Goal: Task Accomplishment & Management: Complete application form

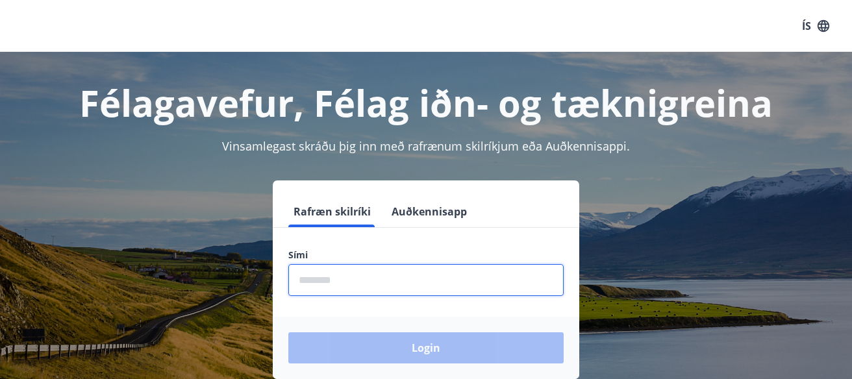
click at [429, 281] on input "phone" at bounding box center [425, 280] width 275 height 32
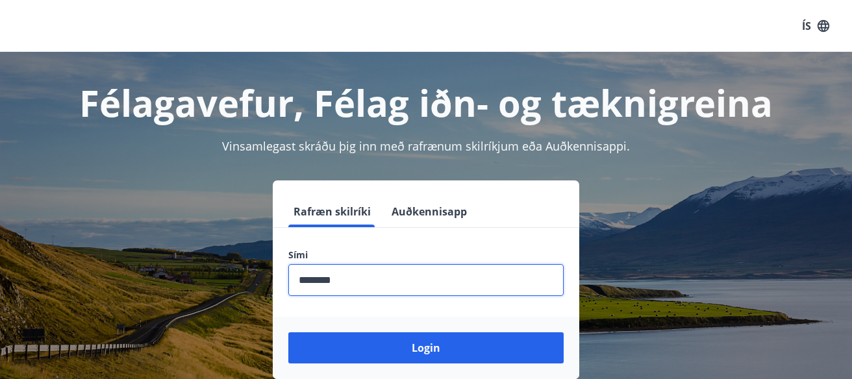
type input "********"
click at [288, 332] on button "Login" at bounding box center [425, 347] width 275 height 31
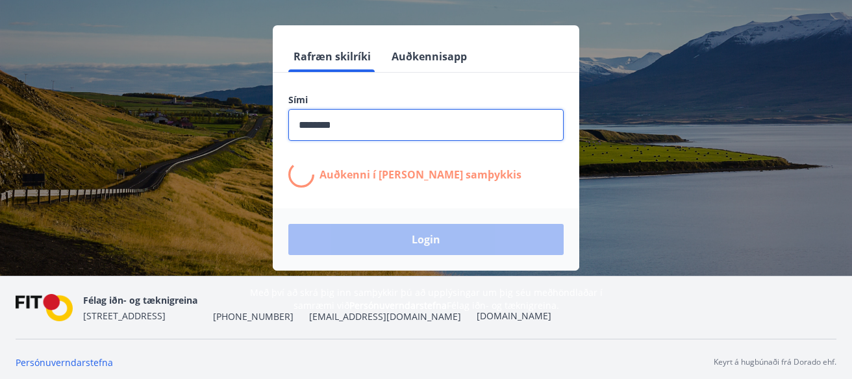
scroll to position [160, 0]
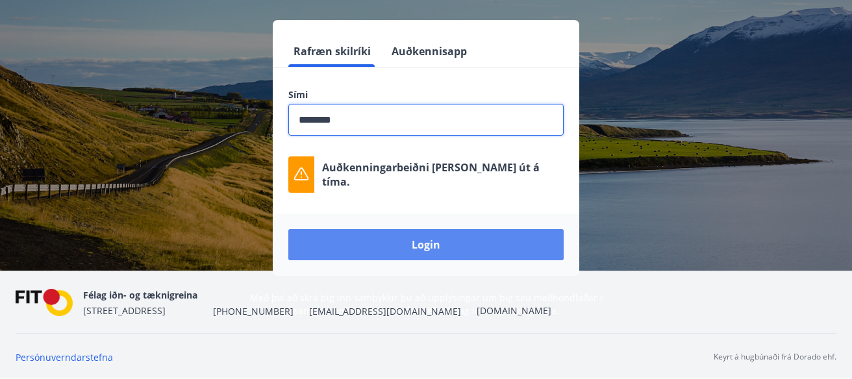
click at [480, 242] on button "Login" at bounding box center [425, 244] width 275 height 31
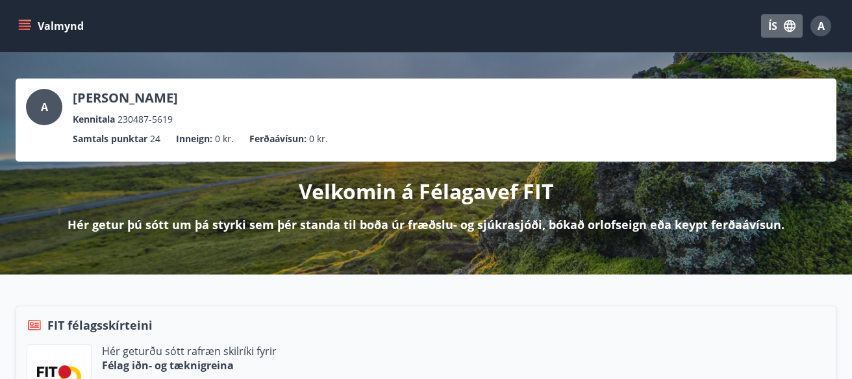
click at [775, 25] on button "ÍS" at bounding box center [782, 25] width 42 height 23
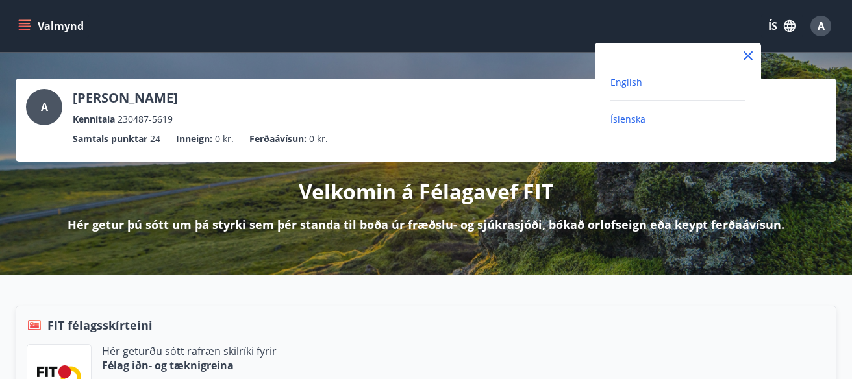
click at [636, 83] on span "English" at bounding box center [626, 82] width 32 height 12
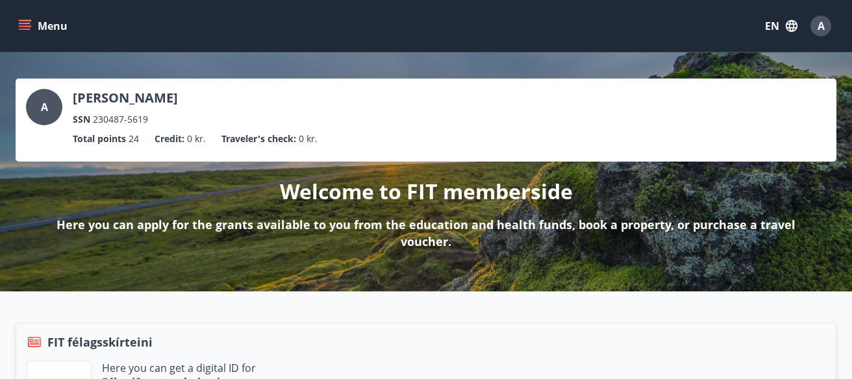
click at [26, 25] on icon "menu" at bounding box center [24, 25] width 13 height 13
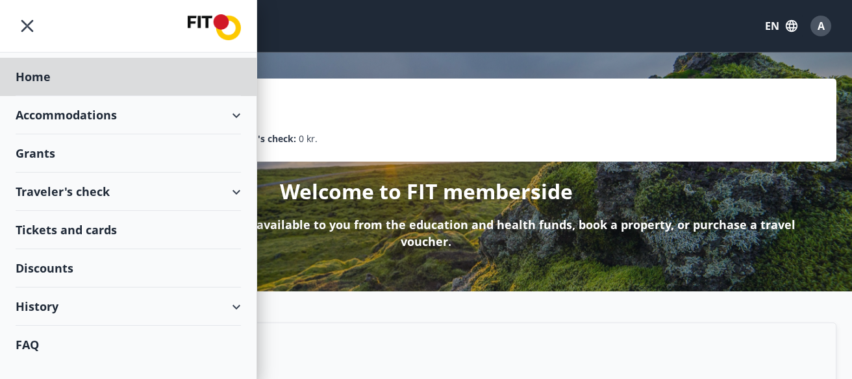
click at [181, 96] on div "Grants" at bounding box center [128, 77] width 225 height 38
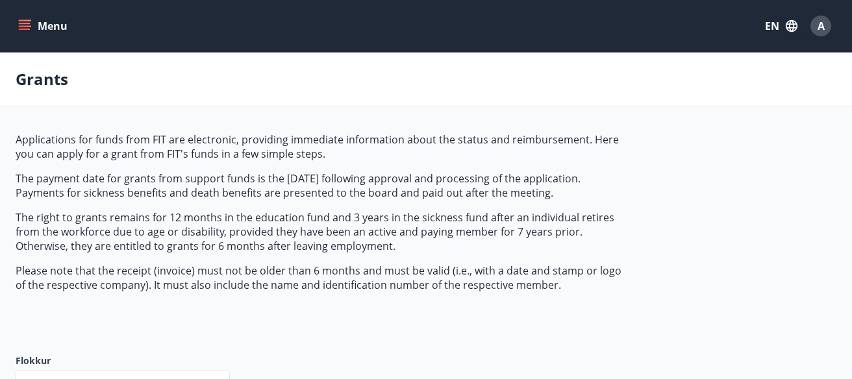
type input "***"
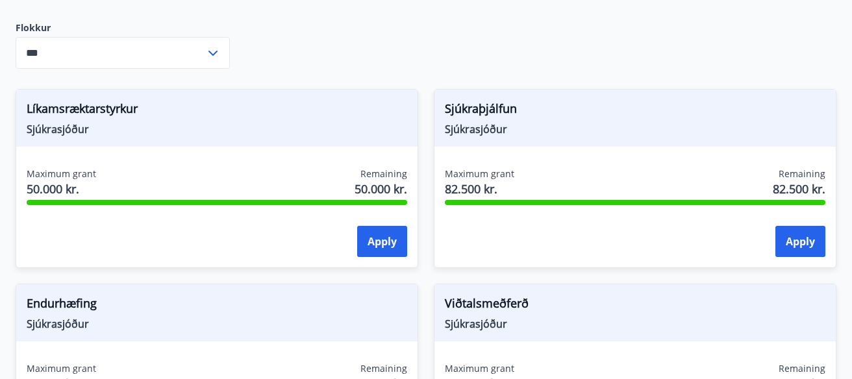
scroll to position [325, 0]
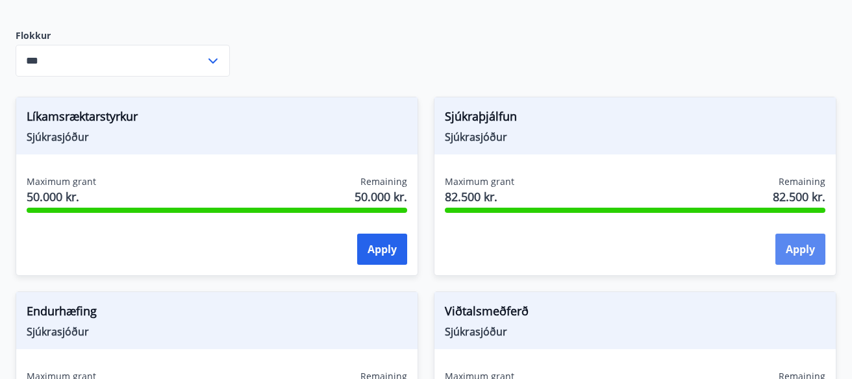
click at [804, 242] on button "Apply" at bounding box center [800, 249] width 50 height 31
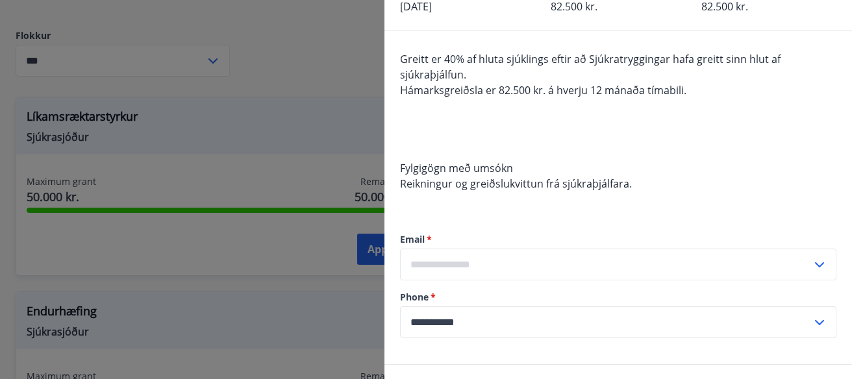
scroll to position [0, 0]
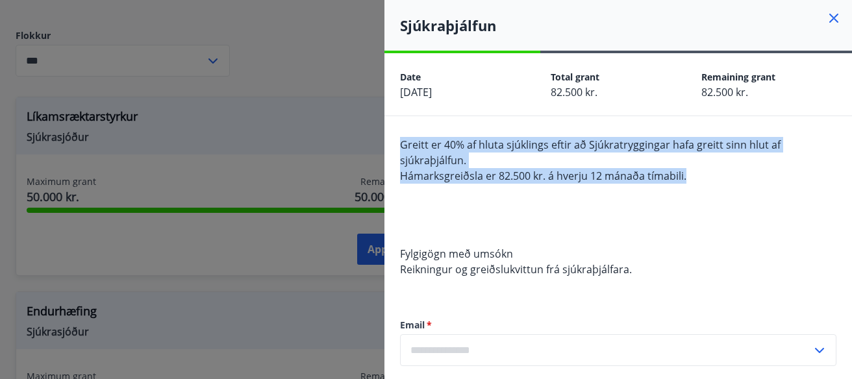
drag, startPoint x: 391, startPoint y: 141, endPoint x: 701, endPoint y: 171, distance: 311.2
click at [701, 171] on div "**********" at bounding box center [617, 283] width 467 height 334
copy span "Greitt er 40% af hluta sjúklings eftir að Sjúkratryggingar hafa greitt sinn hlu…"
click at [832, 15] on icon at bounding box center [834, 18] width 16 height 16
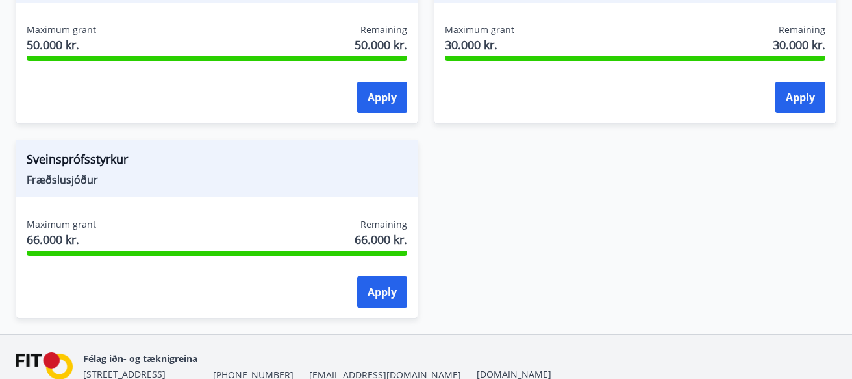
scroll to position [1653, 0]
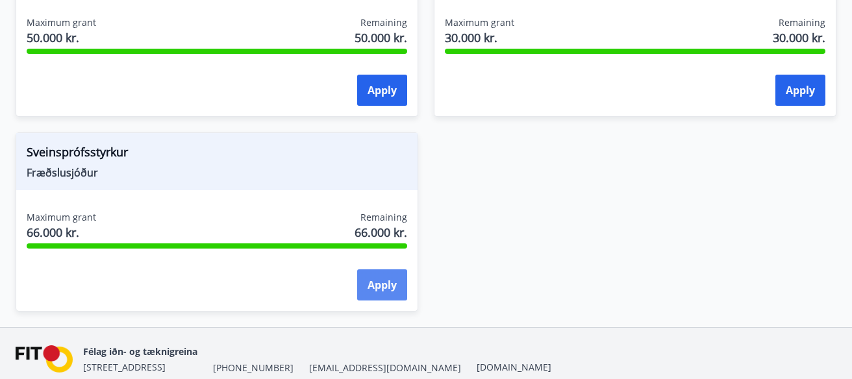
click at [372, 286] on button "Apply" at bounding box center [382, 284] width 50 height 31
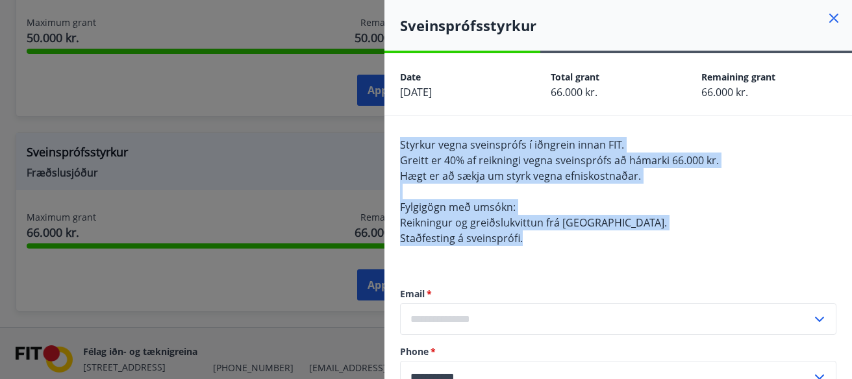
drag, startPoint x: 396, startPoint y: 139, endPoint x: 554, endPoint y: 236, distance: 185.6
click at [554, 236] on div "**********" at bounding box center [617, 267] width 467 height 303
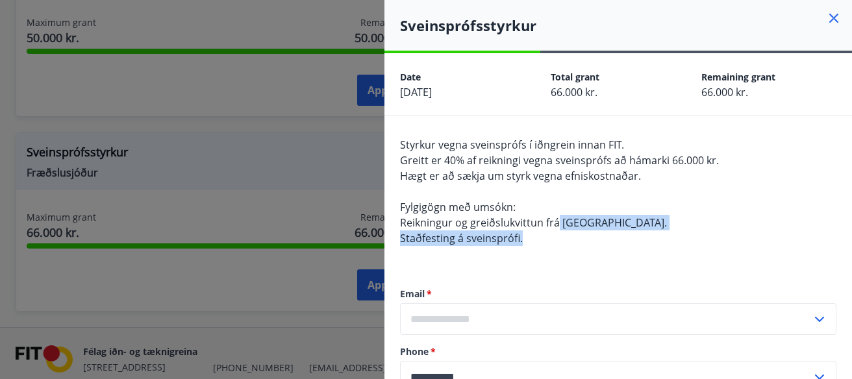
drag, startPoint x: 557, startPoint y: 232, endPoint x: 551, endPoint y: 225, distance: 9.2
click at [551, 225] on div "Styrkur vegna sveinsprófs í iðngrein innan FIT. Greitt er 40% af reikningi vegn…" at bounding box center [618, 199] width 436 height 125
copy span "á skóla. Staðfesting á sveinsprófi."
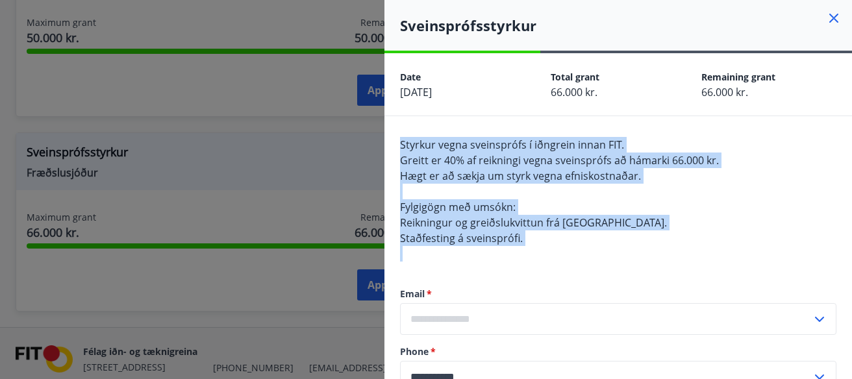
drag, startPoint x: 399, startPoint y: 140, endPoint x: 550, endPoint y: 247, distance: 185.4
click at [550, 247] on div "**********" at bounding box center [617, 267] width 467 height 303
copy span "Styrkur vegna sveinsprófs í iðngrein innan FIT. Greitt er 40% af reikningi vegn…"
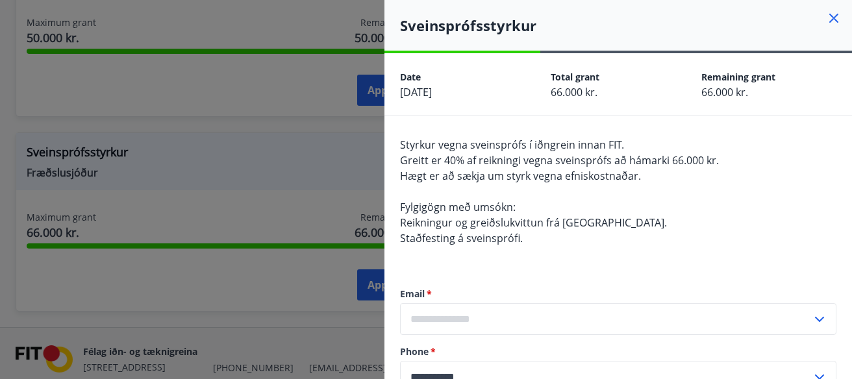
click at [268, 134] on div at bounding box center [426, 189] width 852 height 379
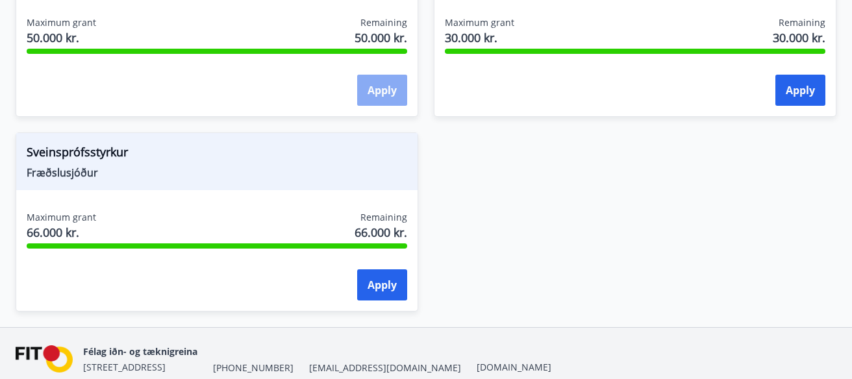
click at [378, 82] on button "Apply" at bounding box center [382, 90] width 50 height 31
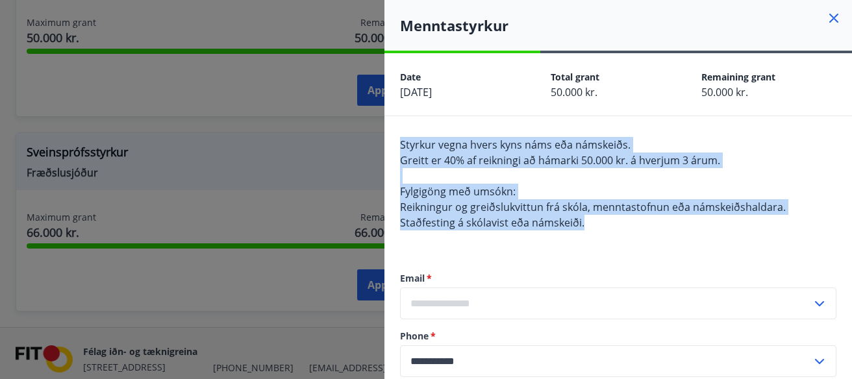
drag, startPoint x: 397, startPoint y: 139, endPoint x: 597, endPoint y: 227, distance: 218.6
click at [597, 227] on div "**********" at bounding box center [617, 259] width 467 height 287
copy span "Styrkur vegna hvers kyns náms eða námskeiðs. Greitt er 40% af reikningi að háma…"
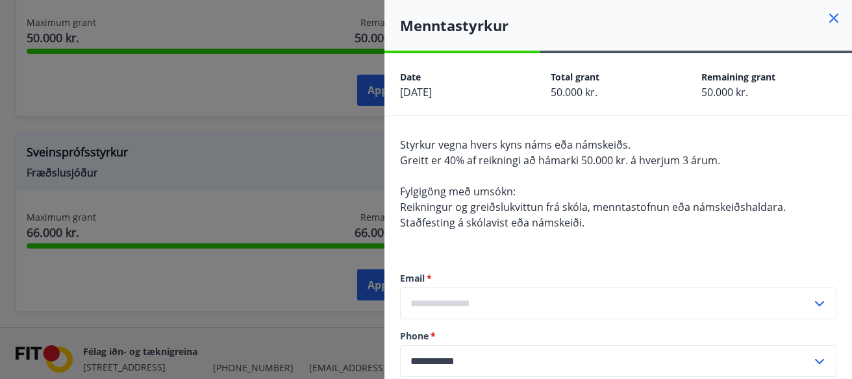
drag, startPoint x: 303, startPoint y: 64, endPoint x: 503, endPoint y: 30, distance: 202.9
click at [304, 64] on div at bounding box center [426, 189] width 852 height 379
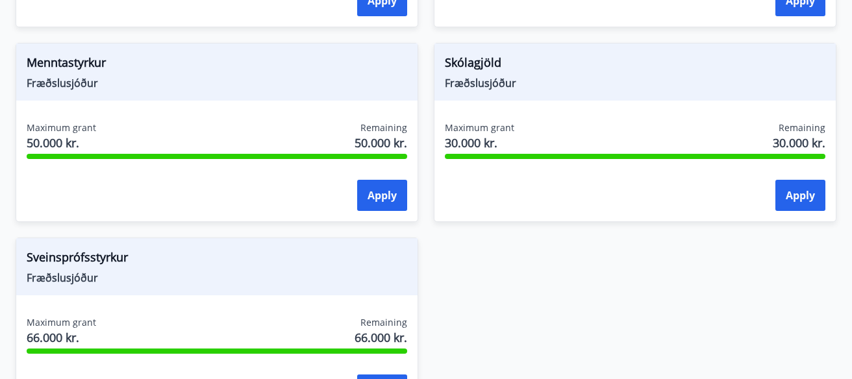
scroll to position [1538, 0]
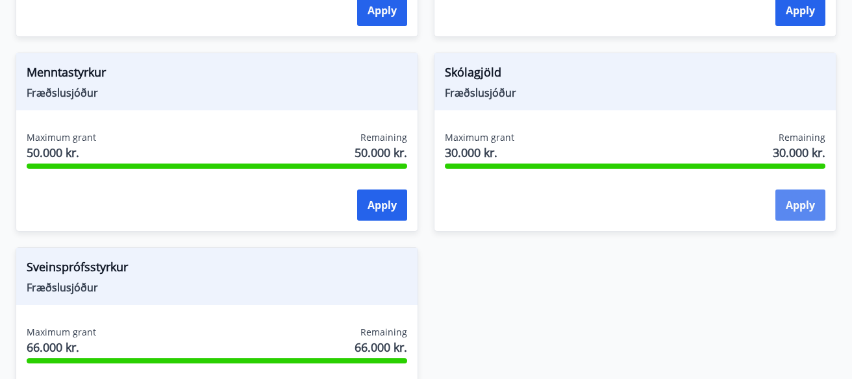
click at [792, 205] on button "Apply" at bounding box center [800, 205] width 50 height 31
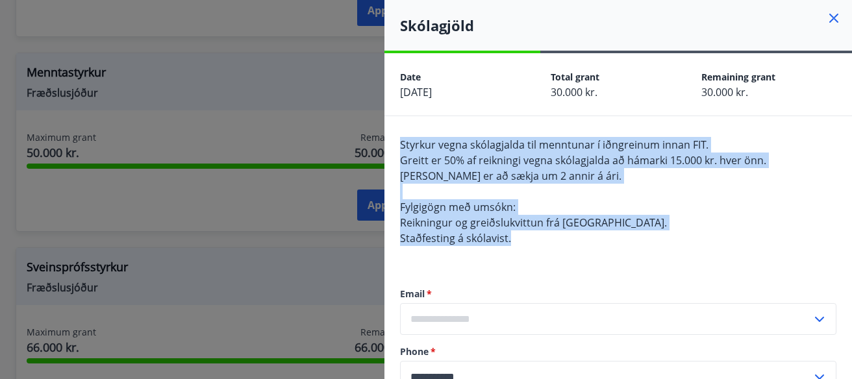
drag, startPoint x: 393, startPoint y: 139, endPoint x: 573, endPoint y: 235, distance: 204.5
click at [573, 236] on div "**********" at bounding box center [617, 267] width 467 height 303
copy span "Styrkur vegna skólagjalda til menntunar í iðngreinum innan FIT. Greitt er 50% a…"
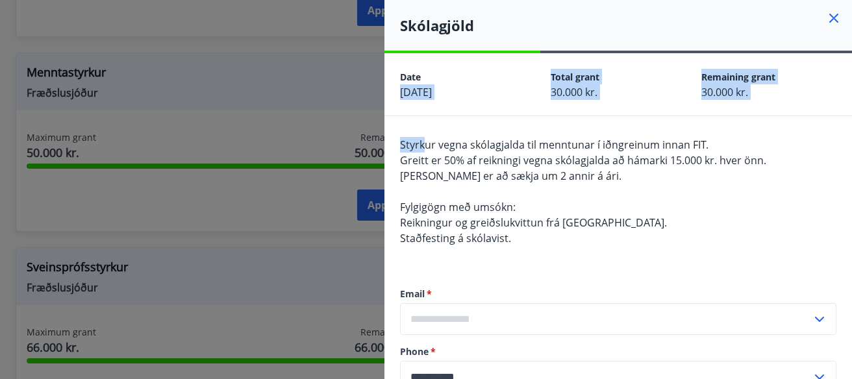
drag, startPoint x: 427, startPoint y: 144, endPoint x: 403, endPoint y: 153, distance: 25.5
click at [424, 146] on span "Styrkur vegna skólagjalda til menntunar í iðngreinum innan FIT." at bounding box center [554, 145] width 308 height 14
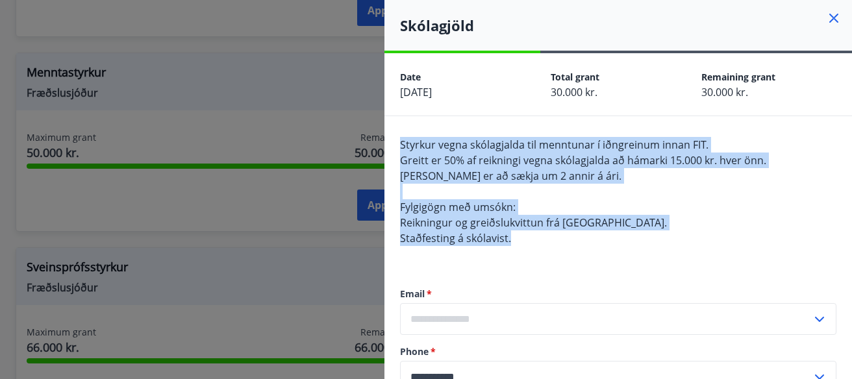
drag, startPoint x: 401, startPoint y: 147, endPoint x: 551, endPoint y: 237, distance: 174.7
click at [551, 237] on div "Styrkur vegna skólagjalda til menntunar í iðngreinum innan FIT. Greitt er 50% a…" at bounding box center [618, 199] width 436 height 125
copy span "Styrkur vegna skólagjalda til menntunar í iðngreinum innan FIT. Greitt er 50% a…"
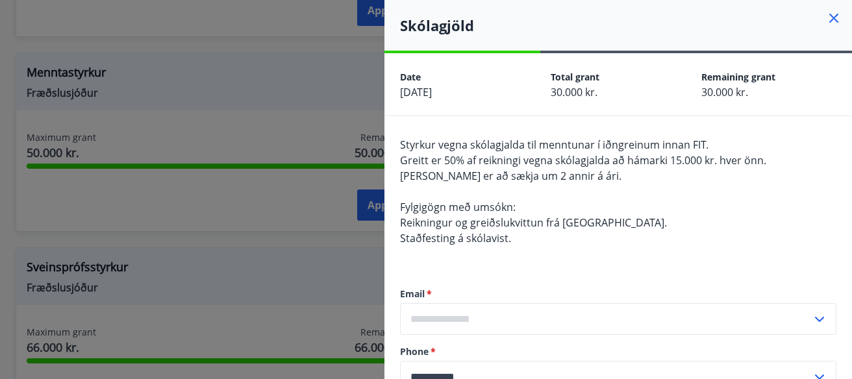
click at [841, 14] on div "Skólagjöld" at bounding box center [617, 25] width 467 height 51
click at [834, 15] on icon at bounding box center [834, 18] width 16 height 16
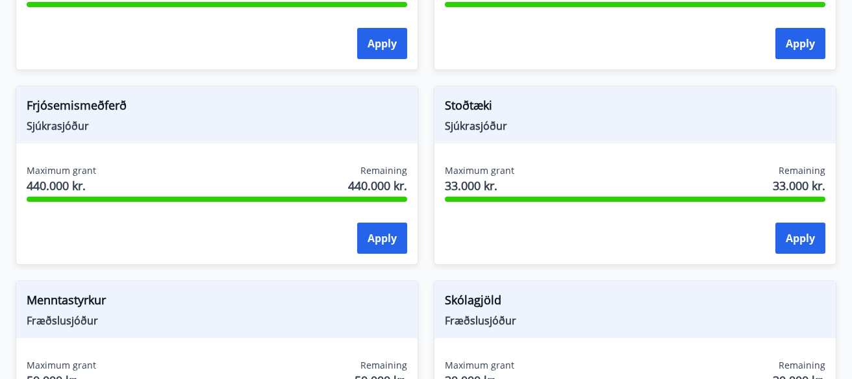
scroll to position [1293, 0]
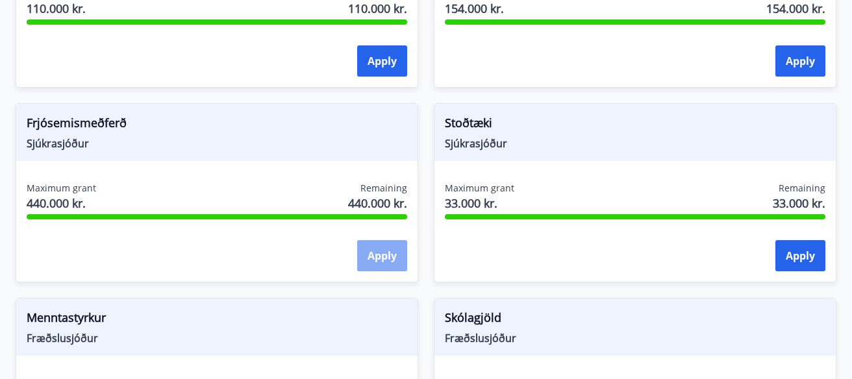
click at [368, 262] on button "Apply" at bounding box center [382, 255] width 50 height 31
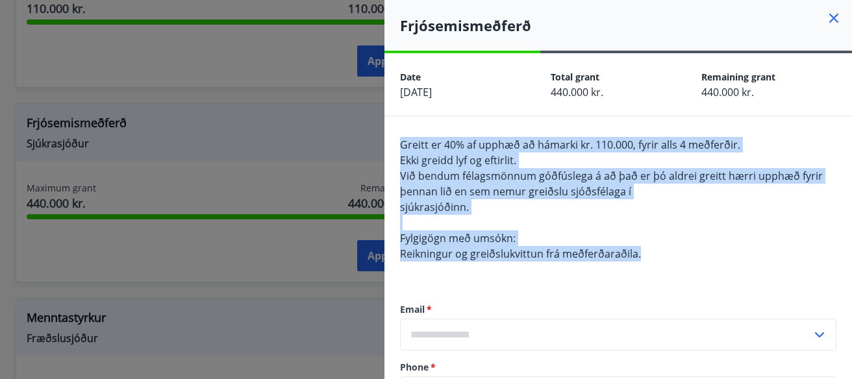
drag, startPoint x: 395, startPoint y: 138, endPoint x: 681, endPoint y: 255, distance: 308.6
click at [681, 255] on div "**********" at bounding box center [617, 275] width 467 height 318
copy span "Greitt er 40% af upphæð að hámarki kr. 110.000, fyrir alls 4 meðferðir. Ekki gr…"
click at [838, 15] on icon at bounding box center [834, 18] width 16 height 16
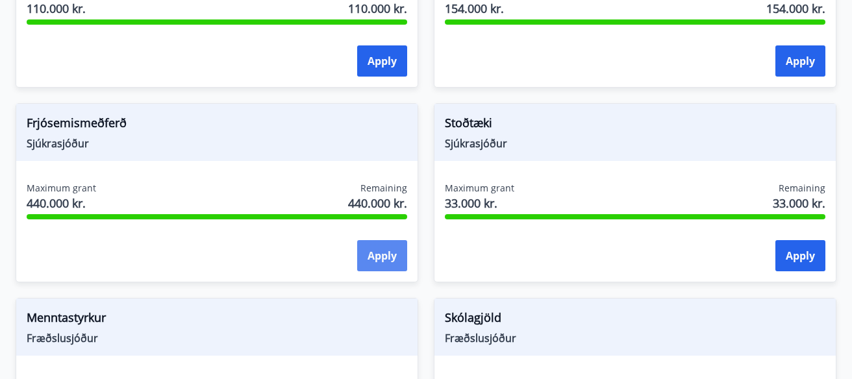
click at [372, 249] on button "Apply" at bounding box center [382, 255] width 50 height 31
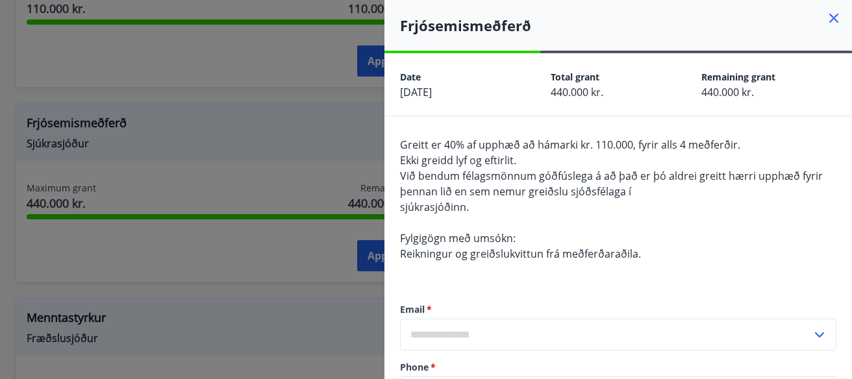
click at [319, 149] on div at bounding box center [426, 189] width 852 height 379
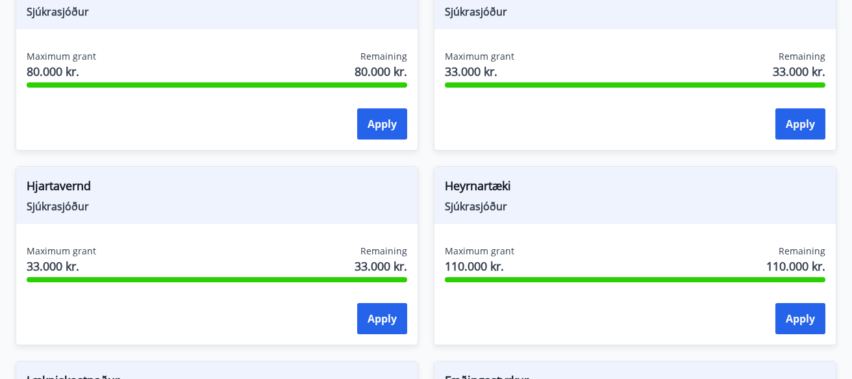
scroll to position [821, 0]
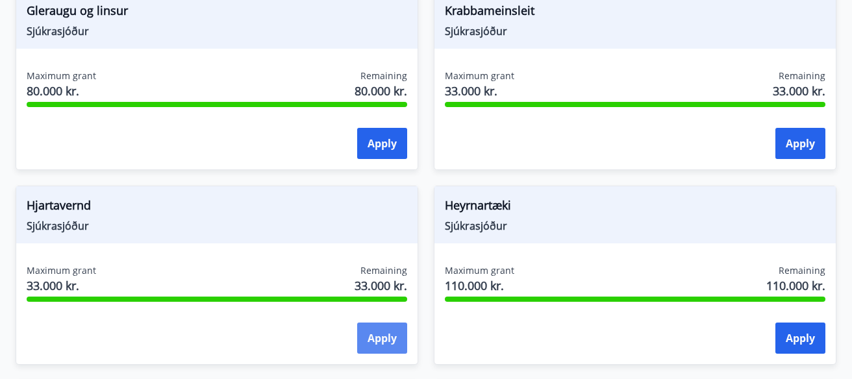
click at [382, 330] on button "Apply" at bounding box center [382, 338] width 50 height 31
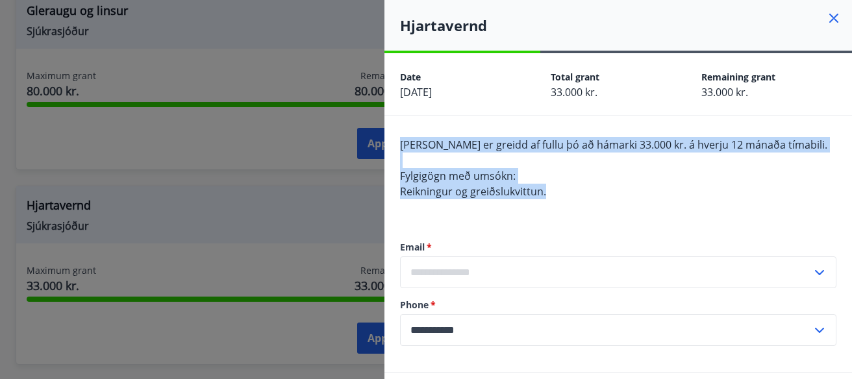
drag, startPoint x: 396, startPoint y: 138, endPoint x: 552, endPoint y: 190, distance: 164.9
click at [552, 190] on div "**********" at bounding box center [617, 244] width 467 height 256
copy span "Hjartarannsókn er greidd af fullu þó að hámarki 33.000 kr. á hverju 12 mánaða t…"
click at [836, 12] on icon at bounding box center [834, 18] width 16 height 16
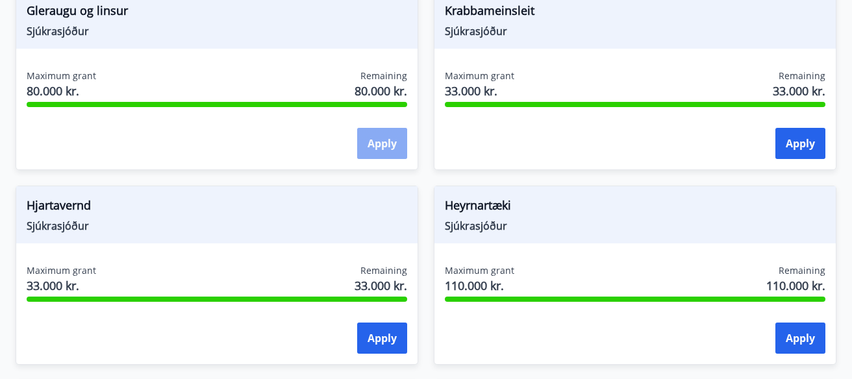
click at [381, 144] on button "Apply" at bounding box center [382, 143] width 50 height 31
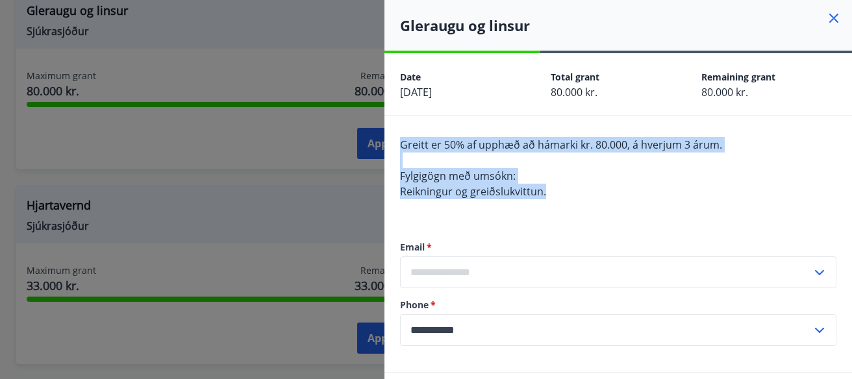
drag, startPoint x: 399, startPoint y: 145, endPoint x: 554, endPoint y: 189, distance: 161.3
click at [554, 189] on div "**********" at bounding box center [617, 244] width 467 height 256
copy span "Greitt er 50% af upphæð að hámarki kr. 80.000, á hverjum 3 árum. Fylgigögn með …"
click at [839, 19] on icon at bounding box center [834, 18] width 16 height 16
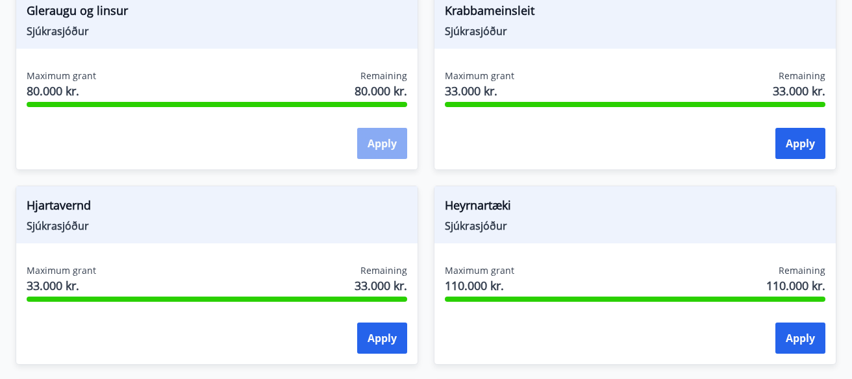
click at [382, 140] on button "Apply" at bounding box center [382, 143] width 50 height 31
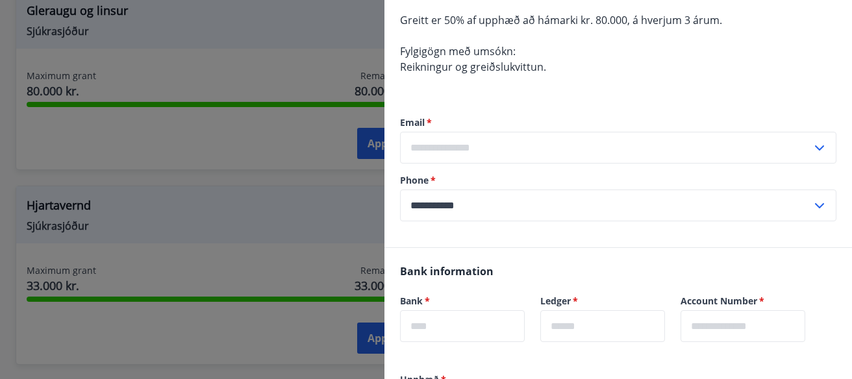
scroll to position [142, 0]
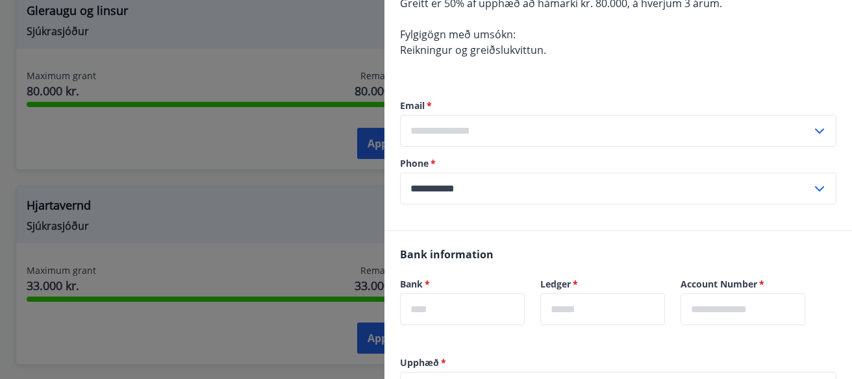
click at [569, 127] on input "text" at bounding box center [606, 131] width 412 height 32
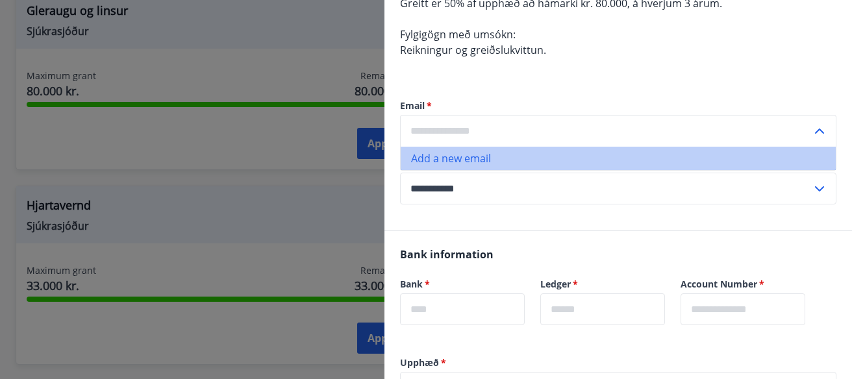
click at [467, 160] on li "Add a new email" at bounding box center [618, 158] width 435 height 23
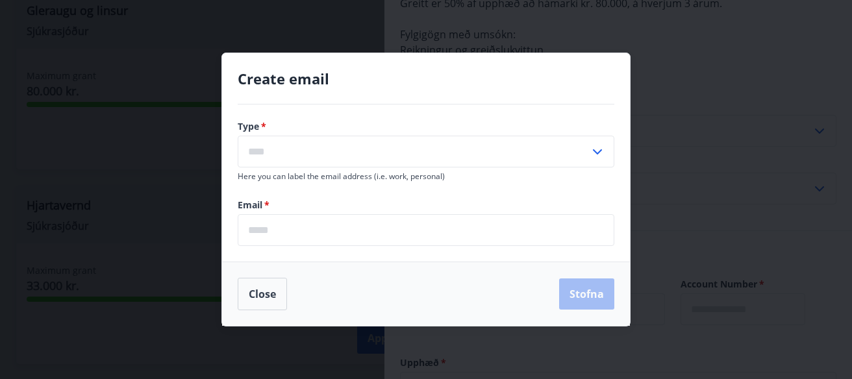
click at [638, 302] on div "Create email Type   * ​ Here you can label the email address (i.e. work, person…" at bounding box center [426, 189] width 852 height 379
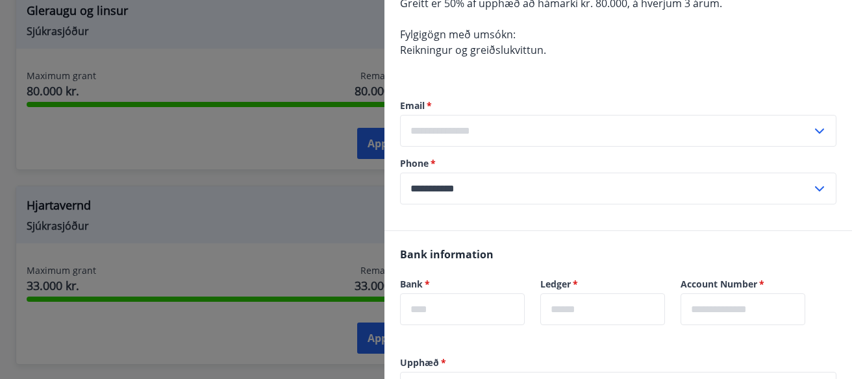
click at [526, 123] on input "text" at bounding box center [606, 131] width 412 height 32
drag, startPoint x: 490, startPoint y: 133, endPoint x: 496, endPoint y: 125, distance: 10.1
click at [491, 132] on input "text" at bounding box center [606, 131] width 412 height 32
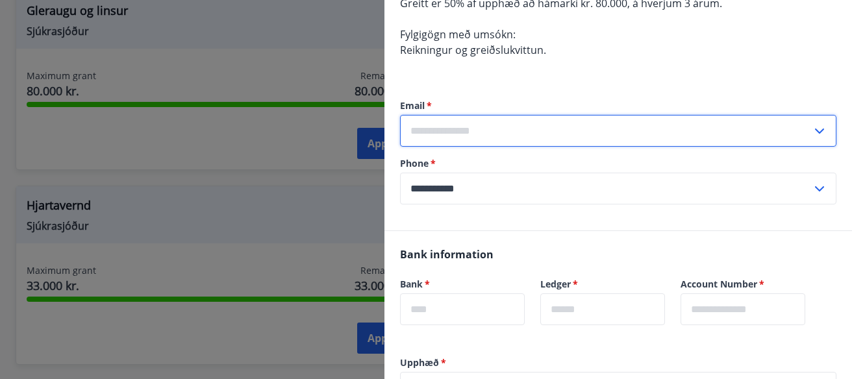
click at [460, 122] on input "text" at bounding box center [606, 131] width 412 height 32
click at [460, 124] on input "text" at bounding box center [606, 131] width 412 height 32
click at [469, 129] on input "text" at bounding box center [606, 131] width 412 height 32
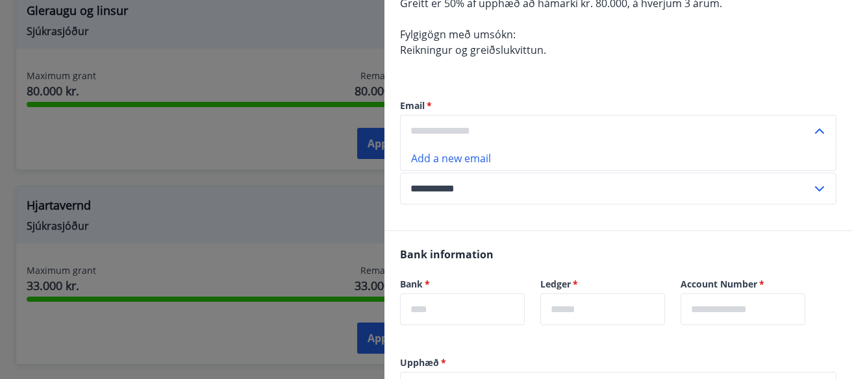
click at [469, 129] on input "text" at bounding box center [606, 131] width 412 height 32
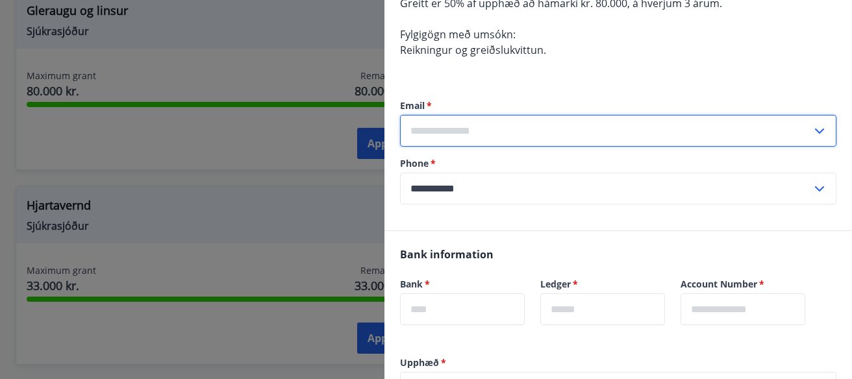
click at [449, 239] on div "Bank information Bank   * ​ Ledger   * ​ Account Number   * ​" at bounding box center [617, 293] width 467 height 125
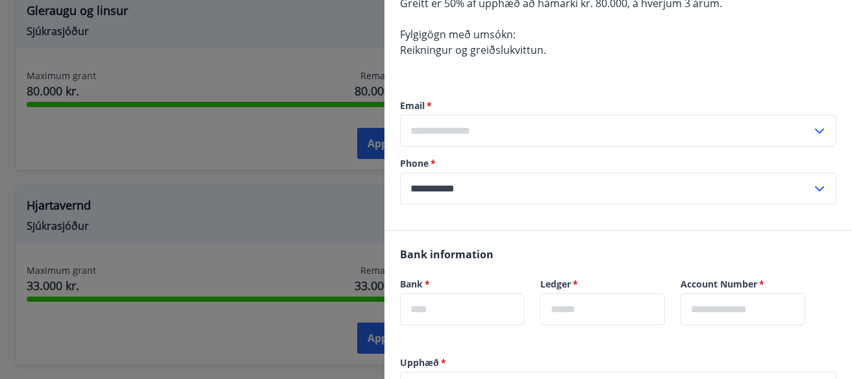
click at [464, 132] on input "text" at bounding box center [606, 131] width 412 height 32
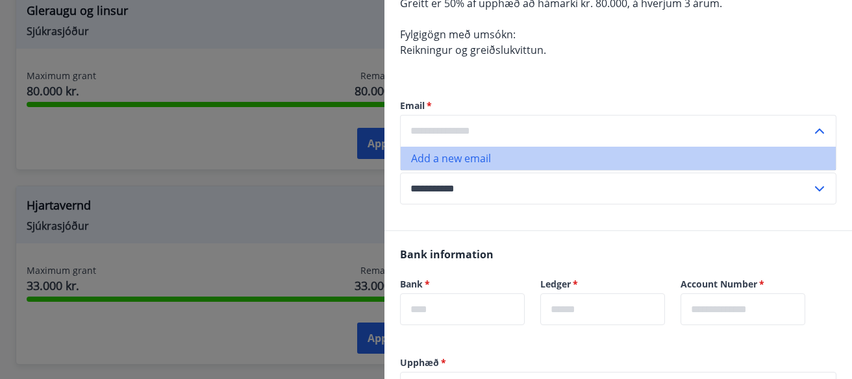
click at [466, 155] on li "Add a new email" at bounding box center [618, 158] width 435 height 23
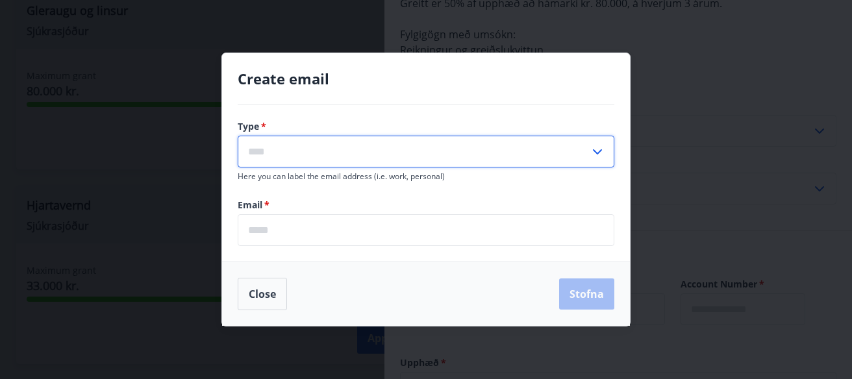
click at [330, 148] on input "text" at bounding box center [414, 152] width 352 height 32
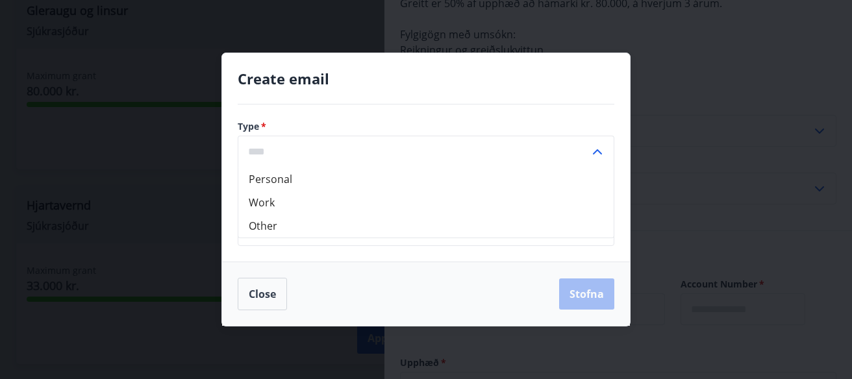
click at [308, 179] on li "Personal" at bounding box center [425, 179] width 375 height 23
type input "********"
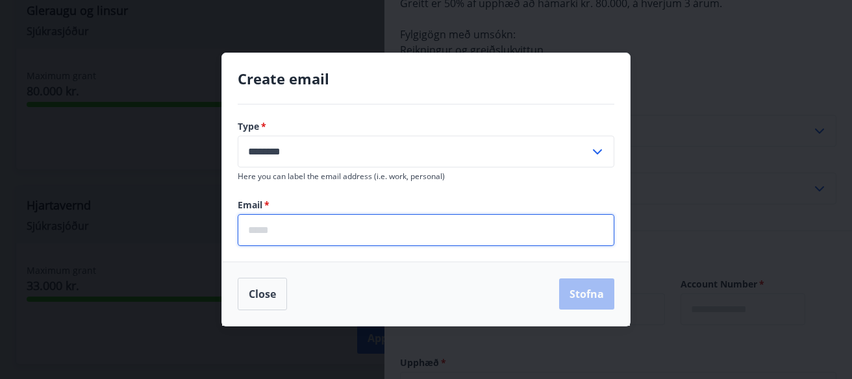
click at [306, 235] on input "email" at bounding box center [426, 230] width 377 height 32
type input "**********"
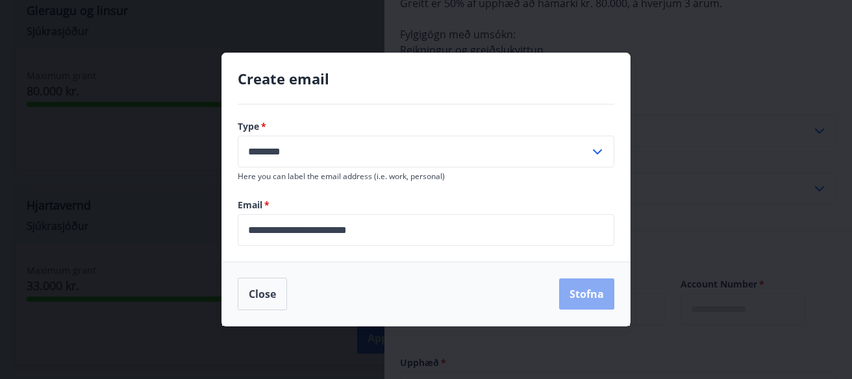
click at [571, 292] on button "Stofna" at bounding box center [586, 294] width 55 height 31
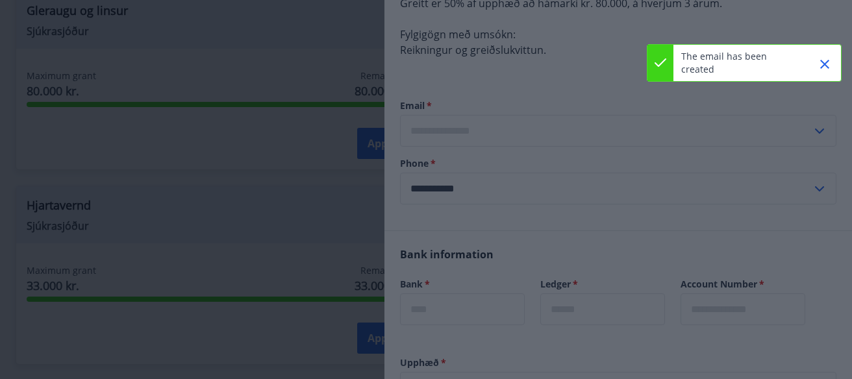
type input "**********"
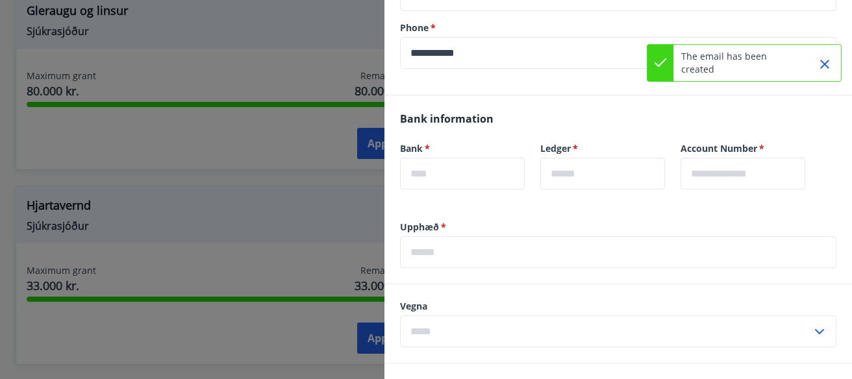
scroll to position [284, 0]
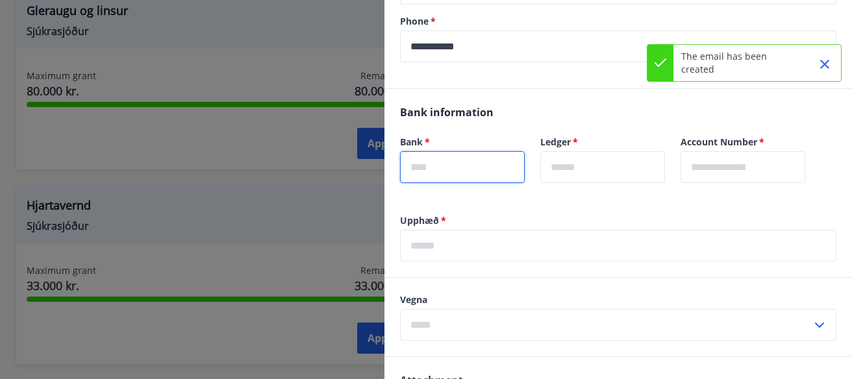
click at [497, 170] on input "text" at bounding box center [462, 167] width 125 height 32
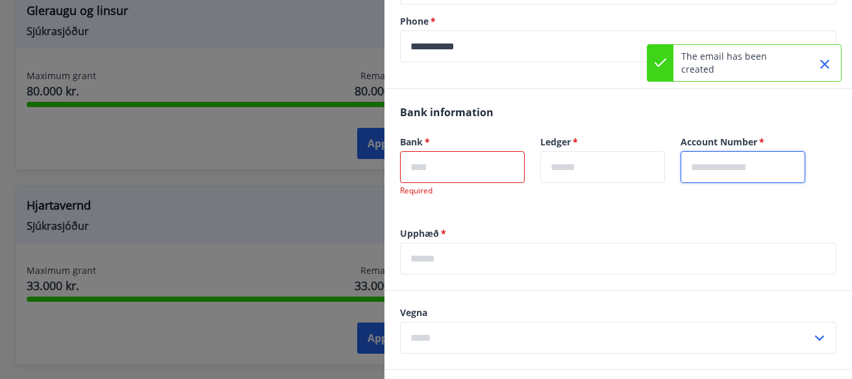
click at [758, 177] on input "text" at bounding box center [742, 167] width 125 height 32
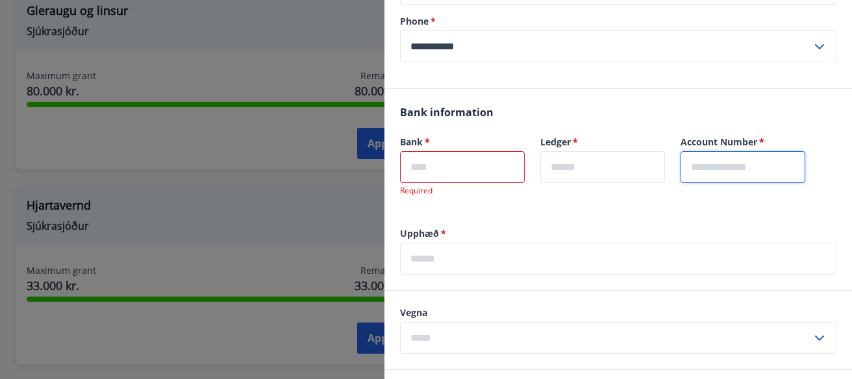
click at [523, 258] on input "text" at bounding box center [618, 259] width 436 height 32
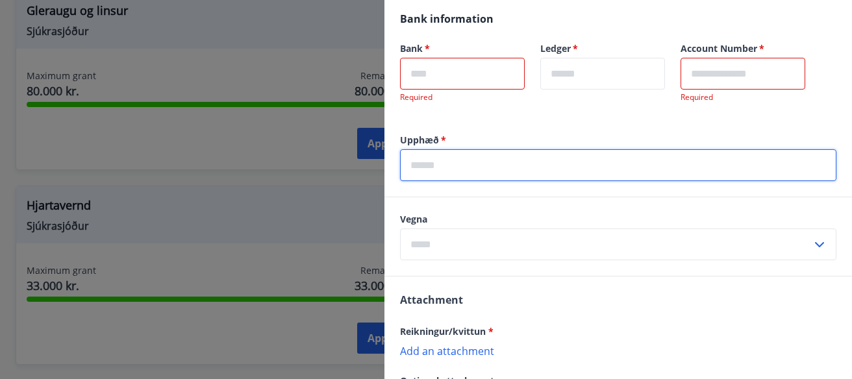
scroll to position [484, 0]
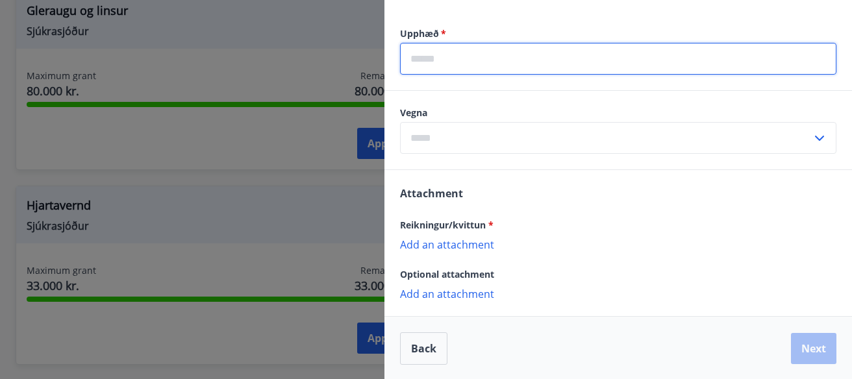
click at [416, 32] on label "Upphæð   *" at bounding box center [618, 33] width 436 height 13
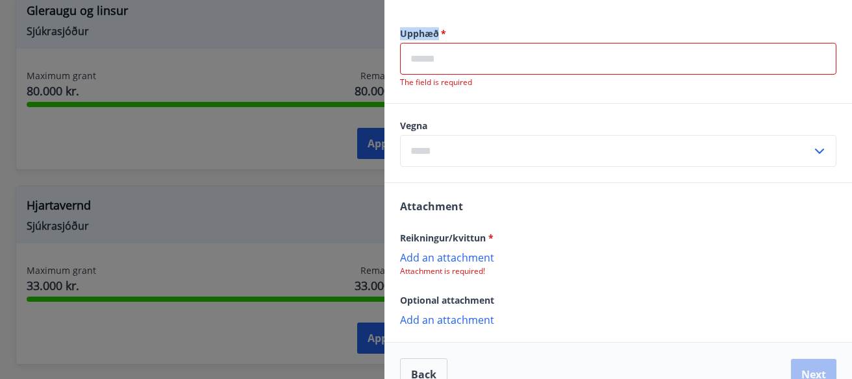
click at [416, 32] on label "Upphæð   *" at bounding box center [618, 33] width 436 height 13
copy label "Upphæð"
click at [506, 147] on input "text" at bounding box center [606, 151] width 412 height 32
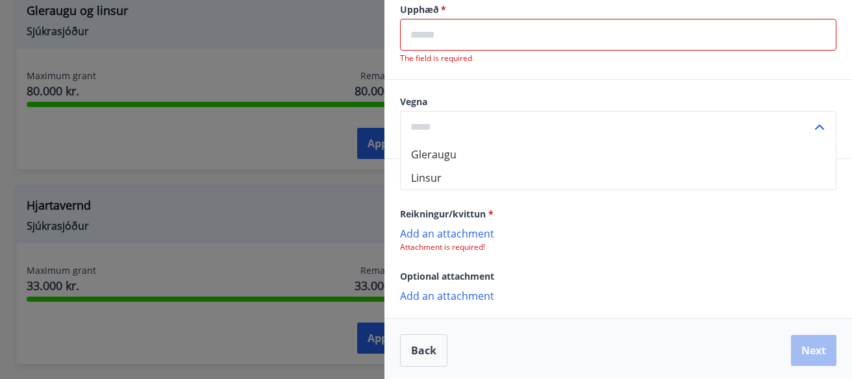
scroll to position [510, 0]
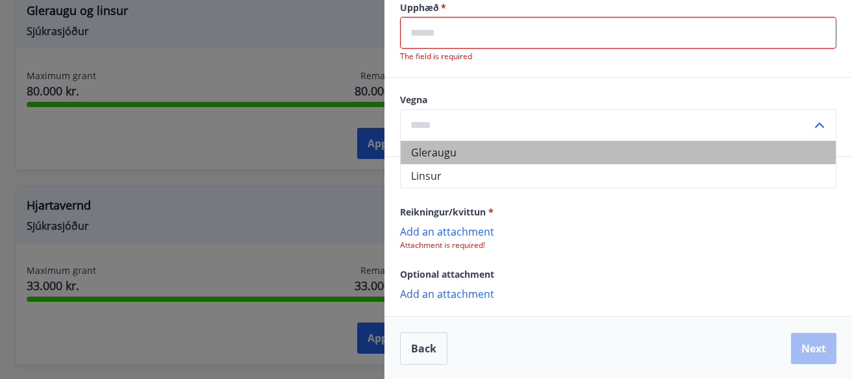
click at [477, 155] on li "Gleraugu" at bounding box center [618, 152] width 435 height 23
type input "********"
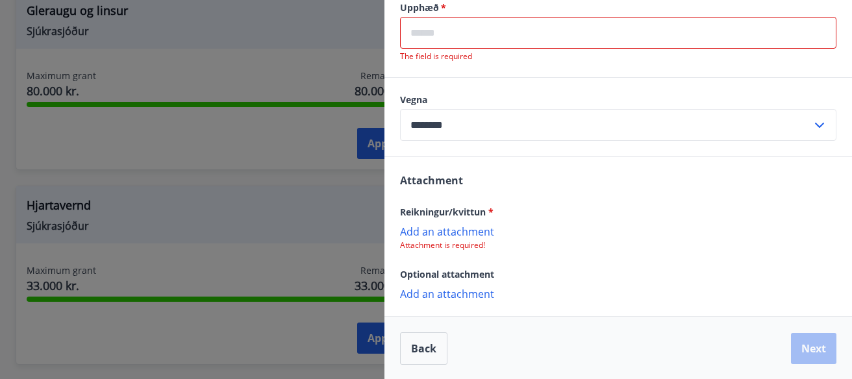
scroll to position [367, 0]
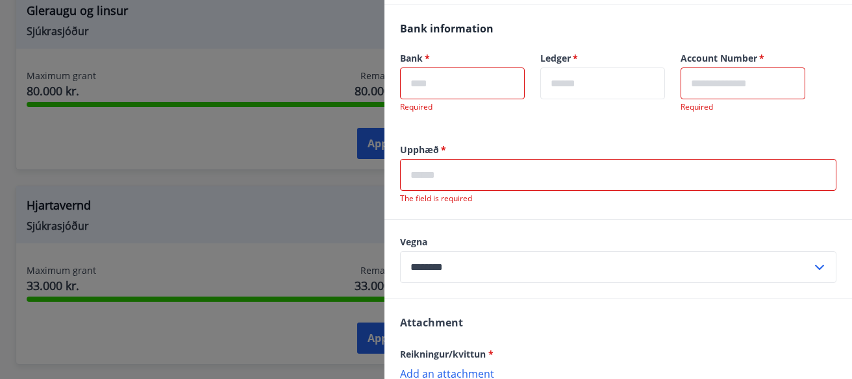
click at [320, 184] on div at bounding box center [426, 189] width 852 height 379
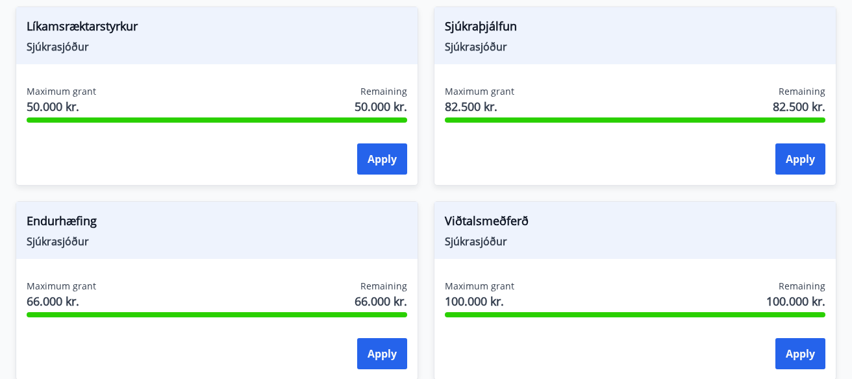
scroll to position [359, 0]
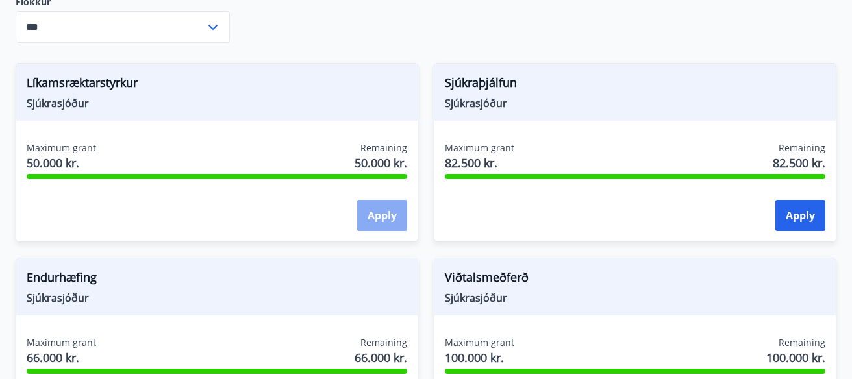
click at [372, 217] on button "Apply" at bounding box center [382, 215] width 50 height 31
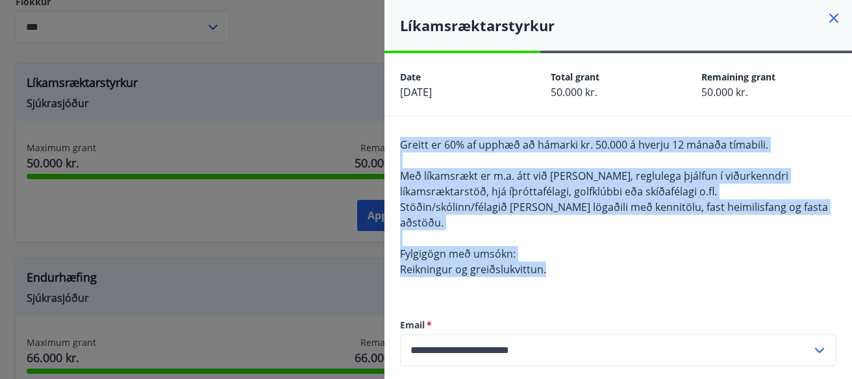
drag, startPoint x: 391, startPoint y: 143, endPoint x: 556, endPoint y: 249, distance: 195.9
click at [556, 249] on div "**********" at bounding box center [617, 283] width 467 height 334
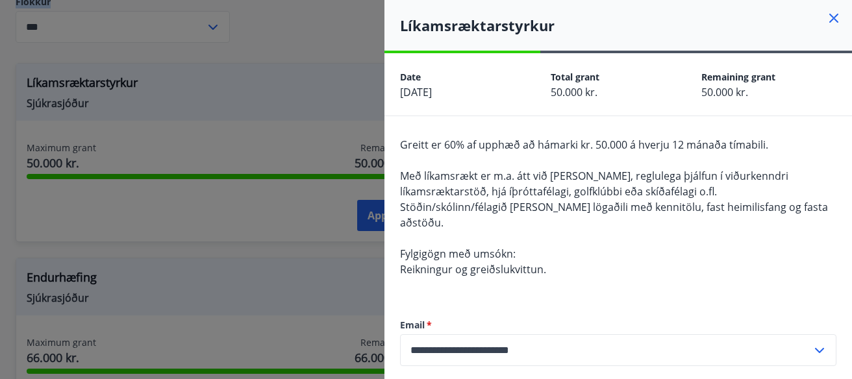
drag, startPoint x: 556, startPoint y: 247, endPoint x: 650, endPoint y: -62, distance: 323.1
click at [650, 0] on div "**********" at bounding box center [617, 189] width 467 height 379
drag, startPoint x: 554, startPoint y: 60, endPoint x: 446, endPoint y: 85, distance: 110.6
click at [553, 61] on div "Date 26.08.2025 Total grant 50.000 kr. Remaining grant 50.000 kr." at bounding box center [617, 84] width 467 height 62
click at [564, 250] on div "Greitt er 60% af upphæð að hámarki kr. 50.000 á hverju 12 mánaða tímabili. Með …" at bounding box center [618, 215] width 436 height 156
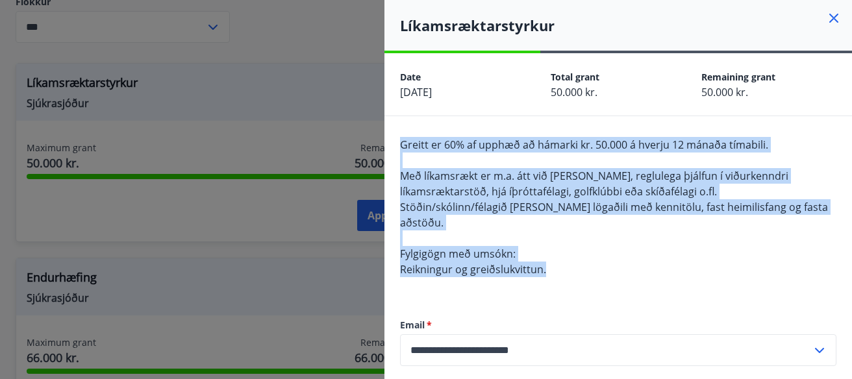
drag, startPoint x: 396, startPoint y: 144, endPoint x: 560, endPoint y: 260, distance: 200.3
click at [560, 260] on div "**********" at bounding box center [617, 283] width 467 height 334
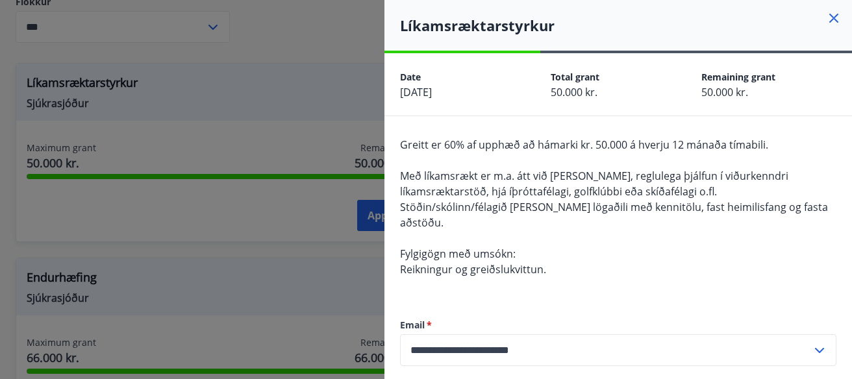
click at [736, 293] on div "**********" at bounding box center [618, 371] width 436 height 157
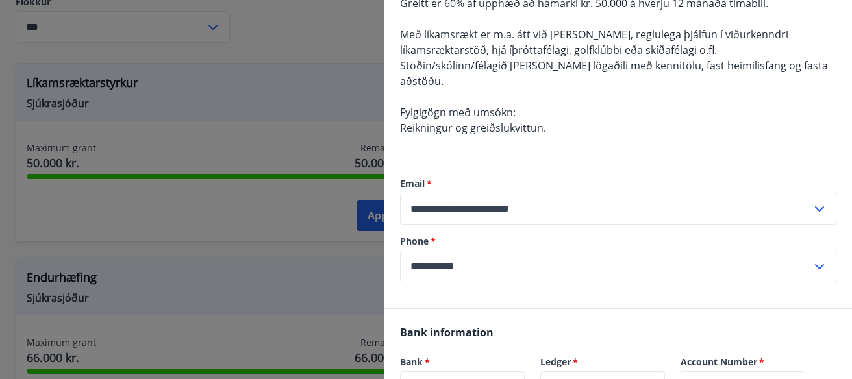
scroll to position [0, 0]
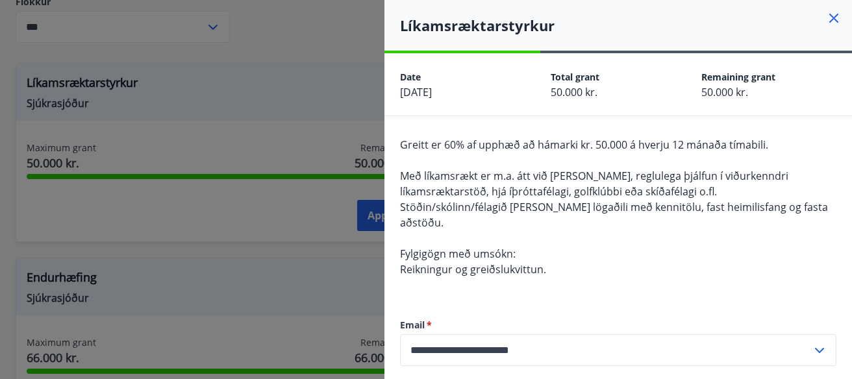
click at [835, 19] on icon at bounding box center [833, 18] width 9 height 9
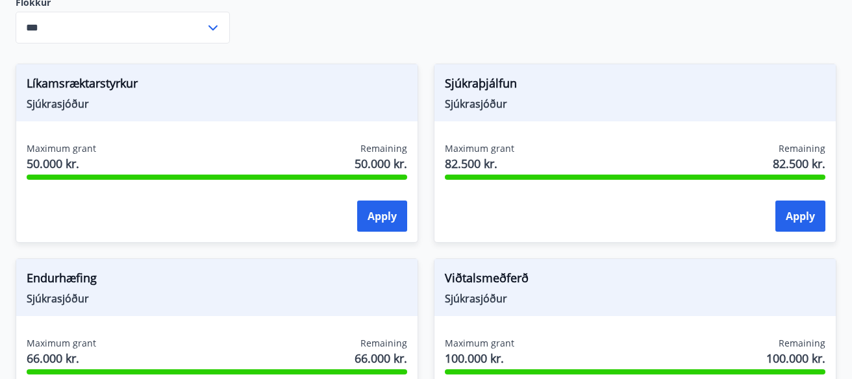
scroll to position [359, 0]
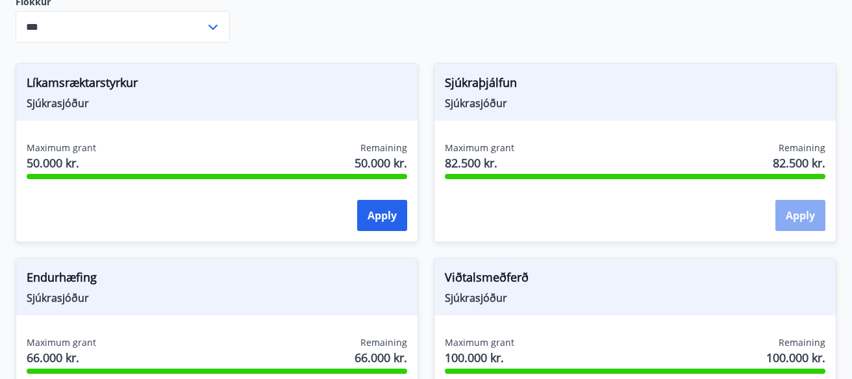
click at [804, 219] on button "Apply" at bounding box center [800, 215] width 50 height 31
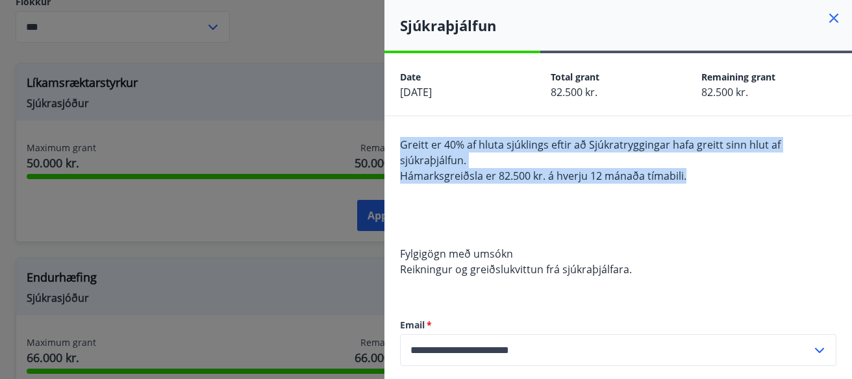
drag, startPoint x: 395, startPoint y: 138, endPoint x: 700, endPoint y: 170, distance: 306.8
click at [700, 170] on div "**********" at bounding box center [617, 283] width 467 height 334
click at [834, 12] on icon at bounding box center [834, 18] width 16 height 16
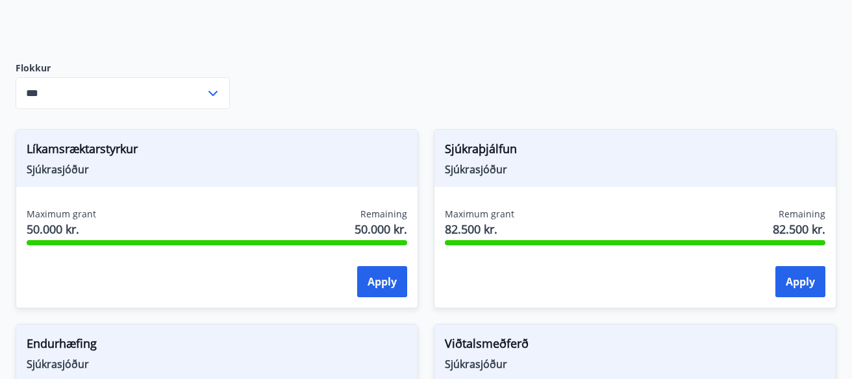
scroll to position [590, 0]
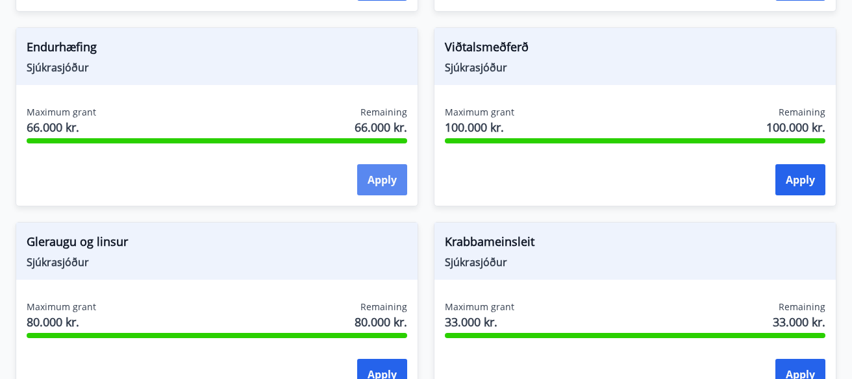
click at [389, 177] on button "Apply" at bounding box center [382, 179] width 50 height 31
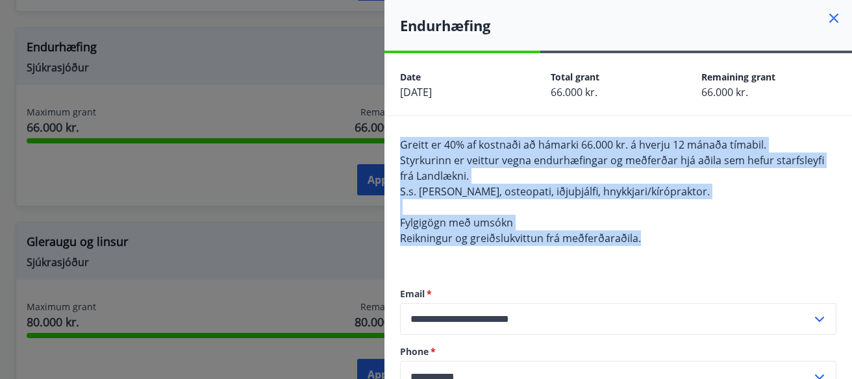
drag, startPoint x: 393, startPoint y: 143, endPoint x: 651, endPoint y: 236, distance: 274.0
click at [651, 236] on div "**********" at bounding box center [617, 267] width 467 height 303
click at [835, 16] on icon at bounding box center [833, 18] width 9 height 9
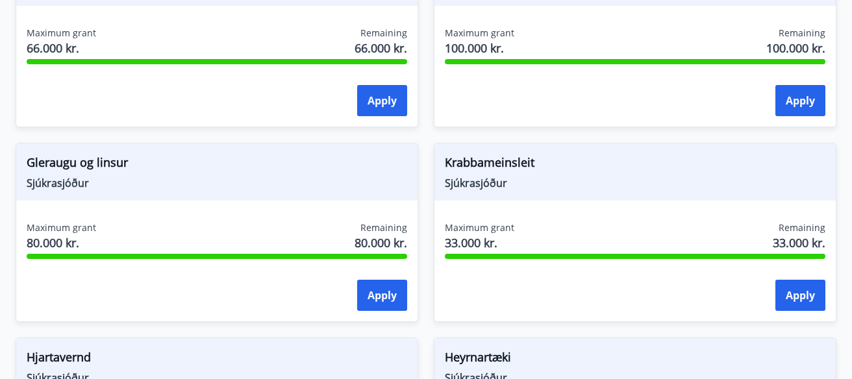
scroll to position [673, 0]
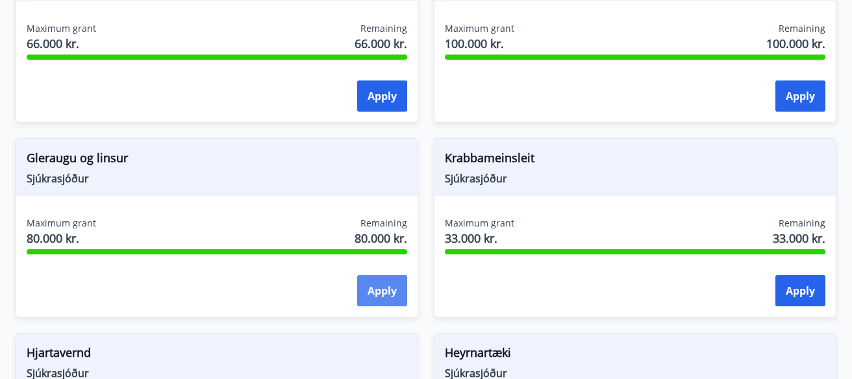
click at [390, 289] on button "Apply" at bounding box center [382, 290] width 50 height 31
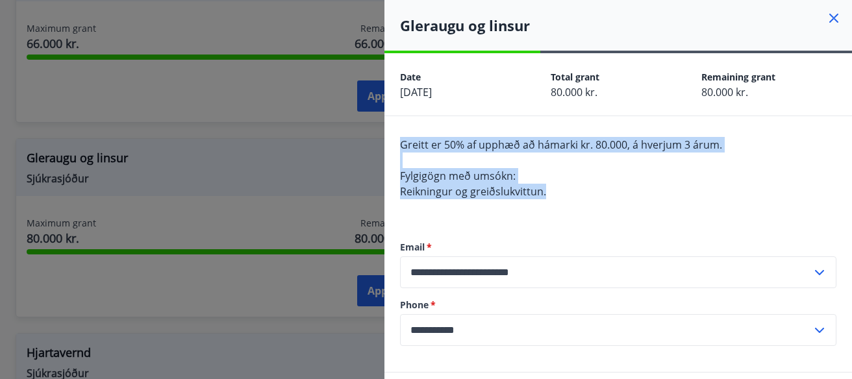
drag, startPoint x: 410, startPoint y: 147, endPoint x: 568, endPoint y: 195, distance: 165.5
click at [568, 195] on div "**********" at bounding box center [617, 244] width 467 height 256
click at [841, 16] on icon at bounding box center [834, 18] width 16 height 16
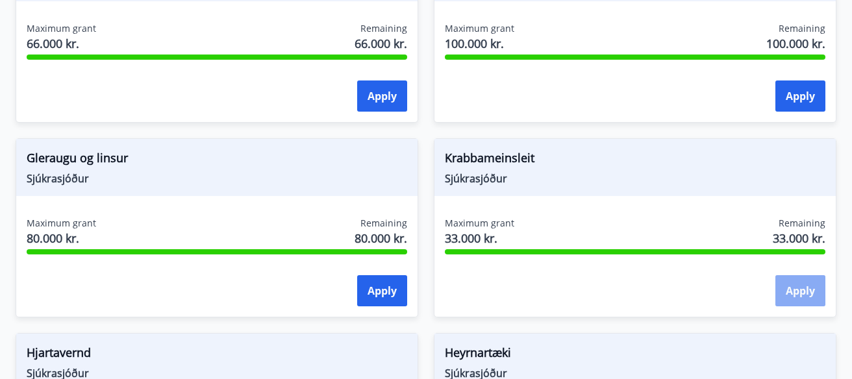
click at [789, 282] on button "Apply" at bounding box center [800, 290] width 50 height 31
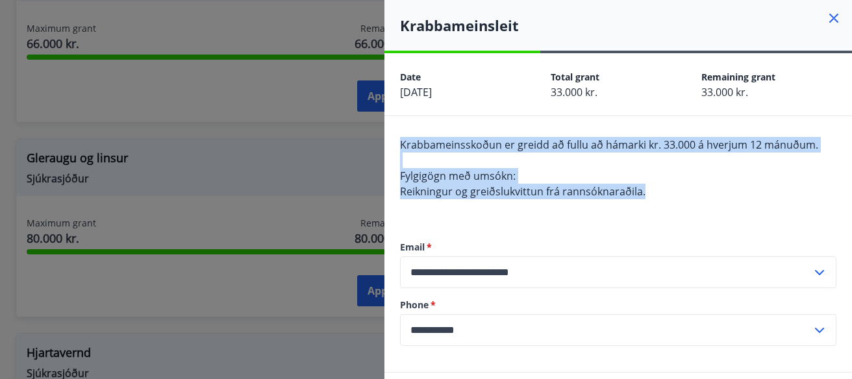
drag, startPoint x: 397, startPoint y: 140, endPoint x: 654, endPoint y: 188, distance: 261.0
click at [654, 188] on div "**********" at bounding box center [617, 244] width 467 height 256
click at [834, 18] on icon at bounding box center [834, 19] width 2 height 2
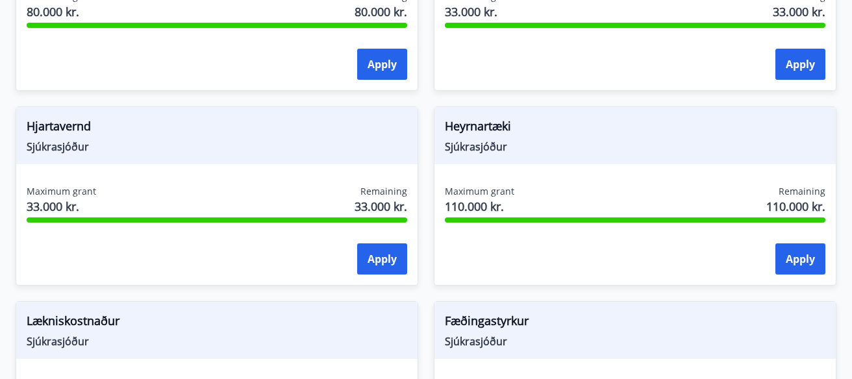
scroll to position [917, 0]
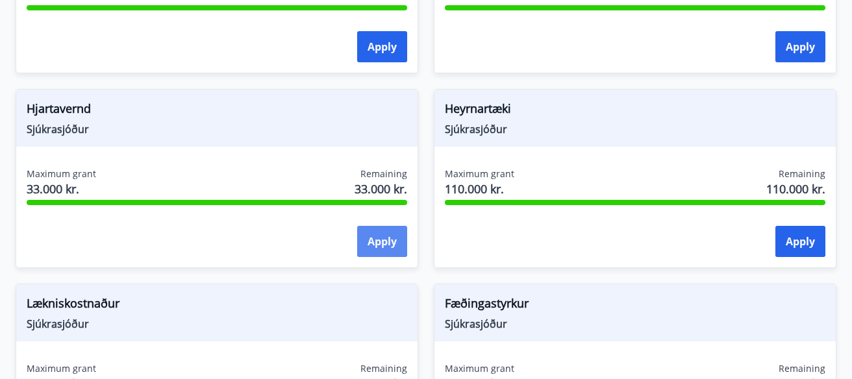
click at [380, 236] on button "Apply" at bounding box center [382, 241] width 50 height 31
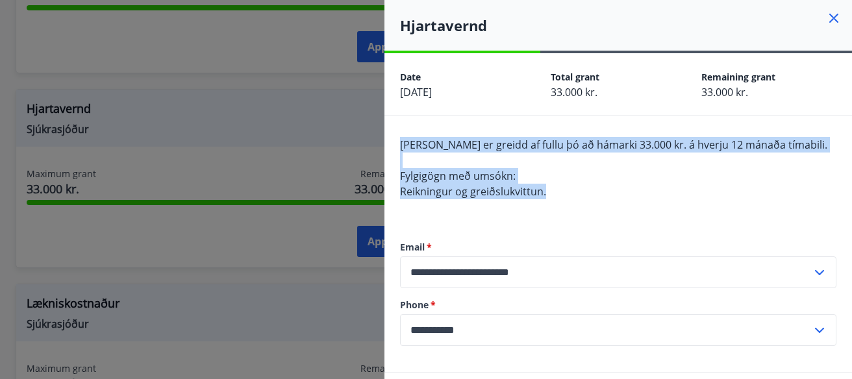
drag, startPoint x: 394, startPoint y: 143, endPoint x: 592, endPoint y: 188, distance: 203.0
click at [592, 188] on div "**********" at bounding box center [617, 244] width 467 height 256
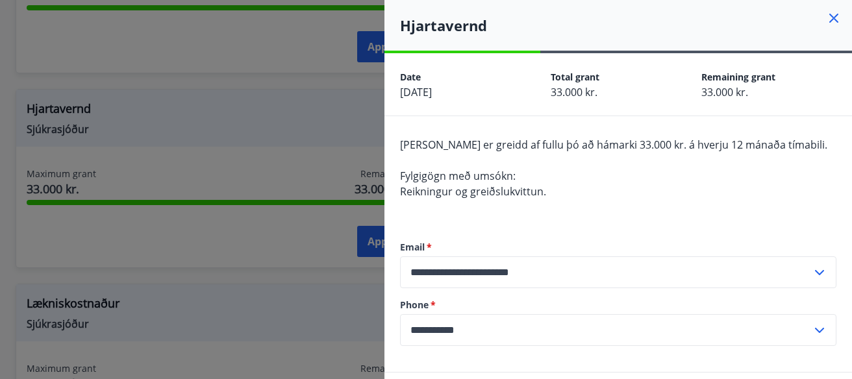
drag, startPoint x: 834, startPoint y: 9, endPoint x: 840, endPoint y: 20, distance: 12.5
click at [835, 9] on div "Hjartavernd" at bounding box center [617, 25] width 467 height 51
click at [837, 18] on icon at bounding box center [834, 18] width 16 height 16
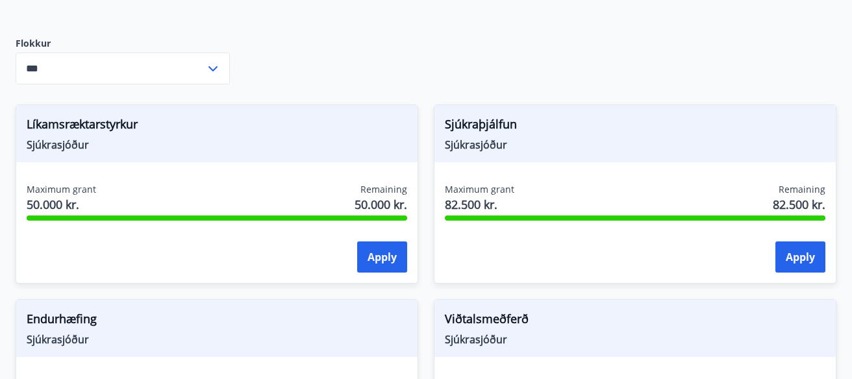
scroll to position [328, 0]
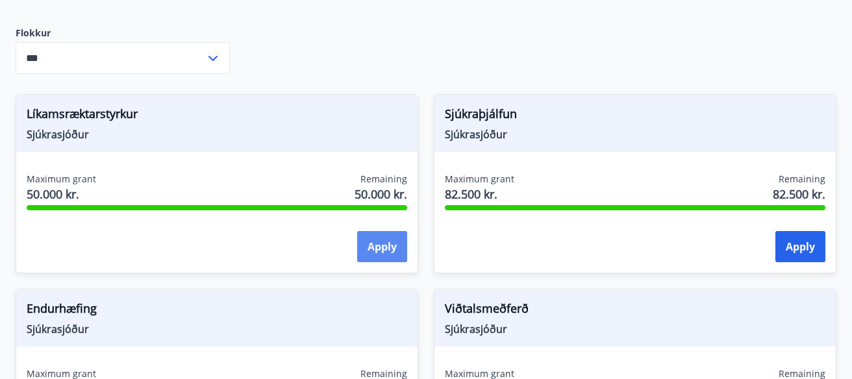
click at [390, 250] on button "Apply" at bounding box center [382, 246] width 50 height 31
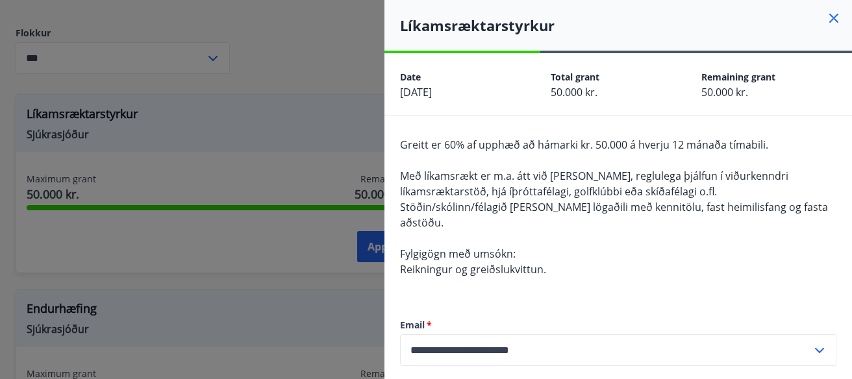
click at [837, 15] on icon at bounding box center [833, 18] width 9 height 9
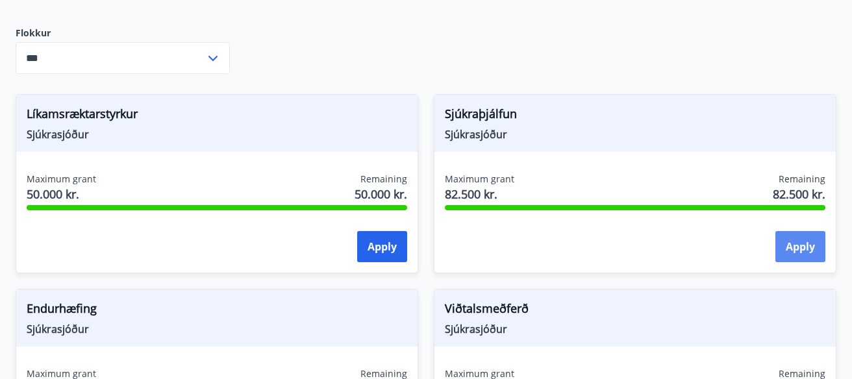
click at [804, 247] on button "Apply" at bounding box center [800, 246] width 50 height 31
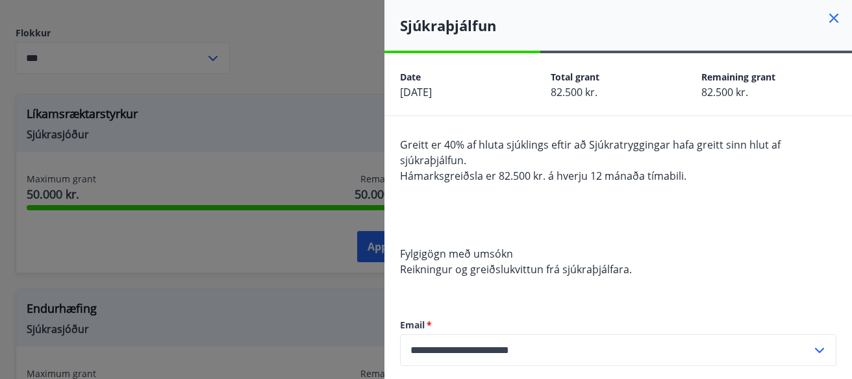
click at [837, 16] on icon at bounding box center [834, 18] width 16 height 16
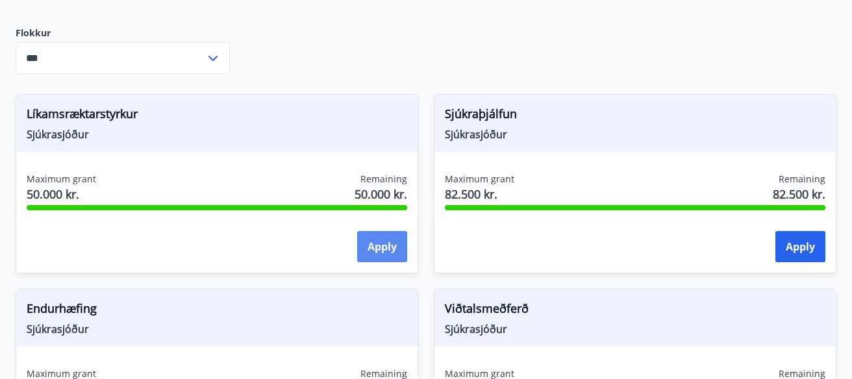
click at [396, 249] on button "Apply" at bounding box center [382, 246] width 50 height 31
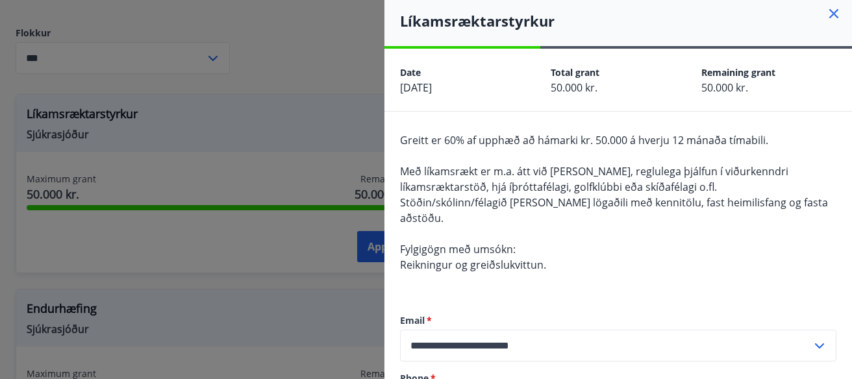
scroll to position [0, 0]
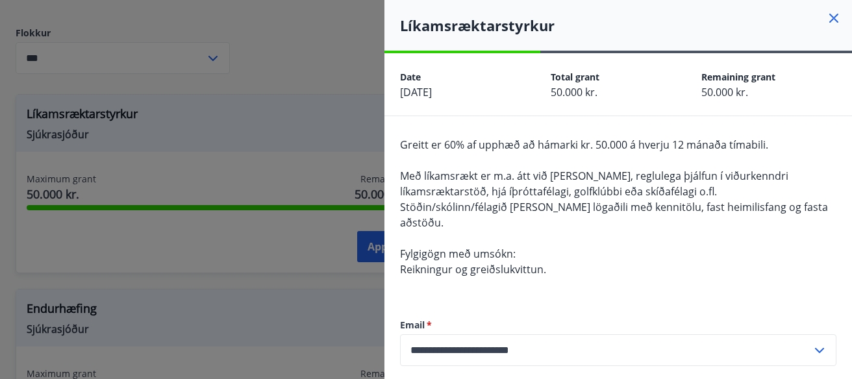
click at [831, 21] on icon at bounding box center [833, 18] width 9 height 9
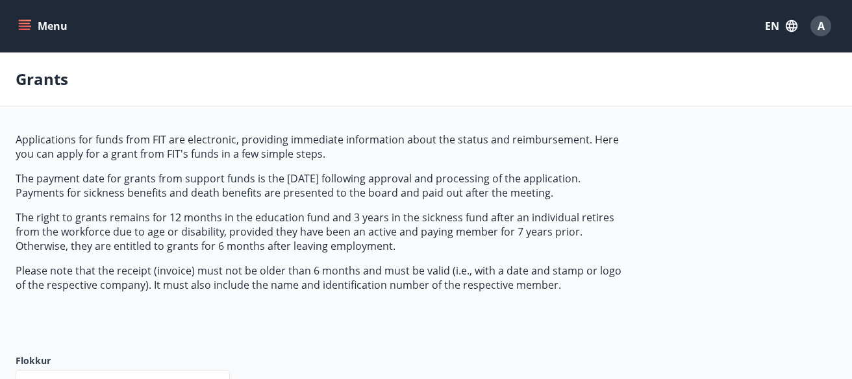
click at [25, 25] on icon "menu" at bounding box center [24, 25] width 13 height 13
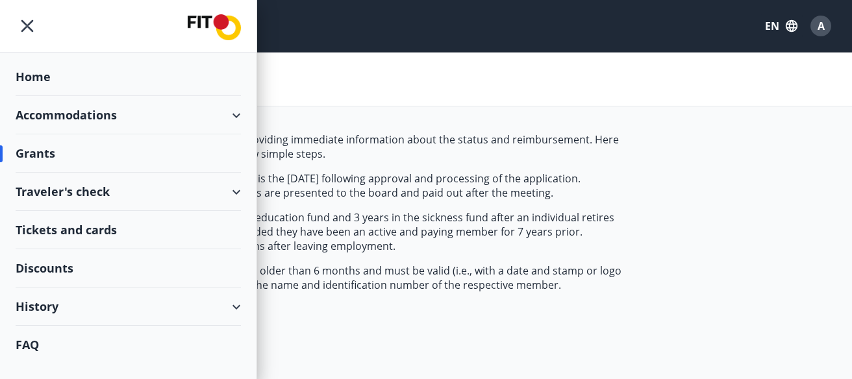
click at [238, 113] on div "Accommodations" at bounding box center [128, 115] width 225 height 38
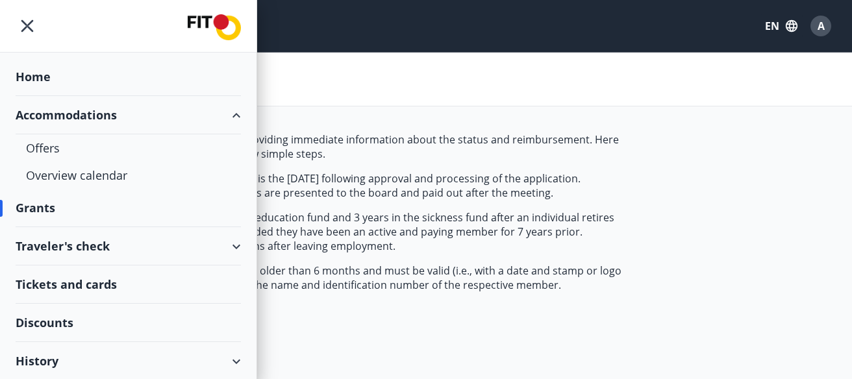
click at [242, 112] on icon at bounding box center [237, 116] width 16 height 16
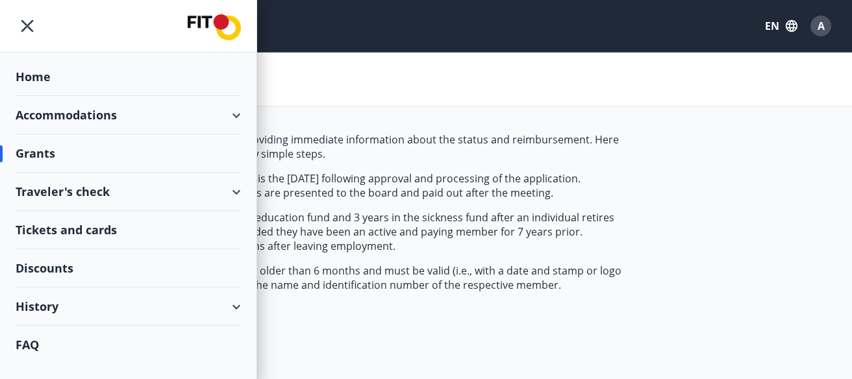
click at [234, 192] on div "Traveler's check" at bounding box center [128, 192] width 225 height 38
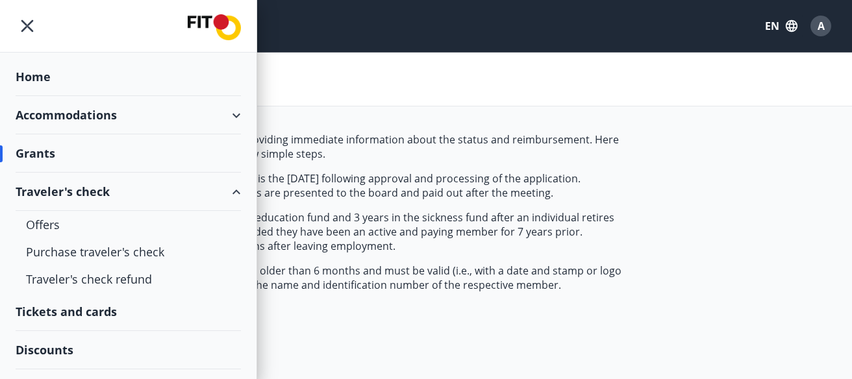
click at [229, 190] on div "Traveler's check" at bounding box center [128, 192] width 225 height 38
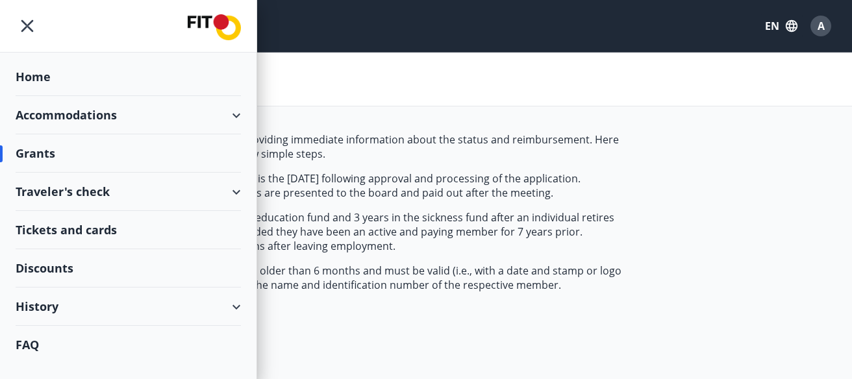
click at [75, 228] on div "Tickets and cards" at bounding box center [128, 230] width 225 height 38
